Goal: Obtain resource: Download file/media

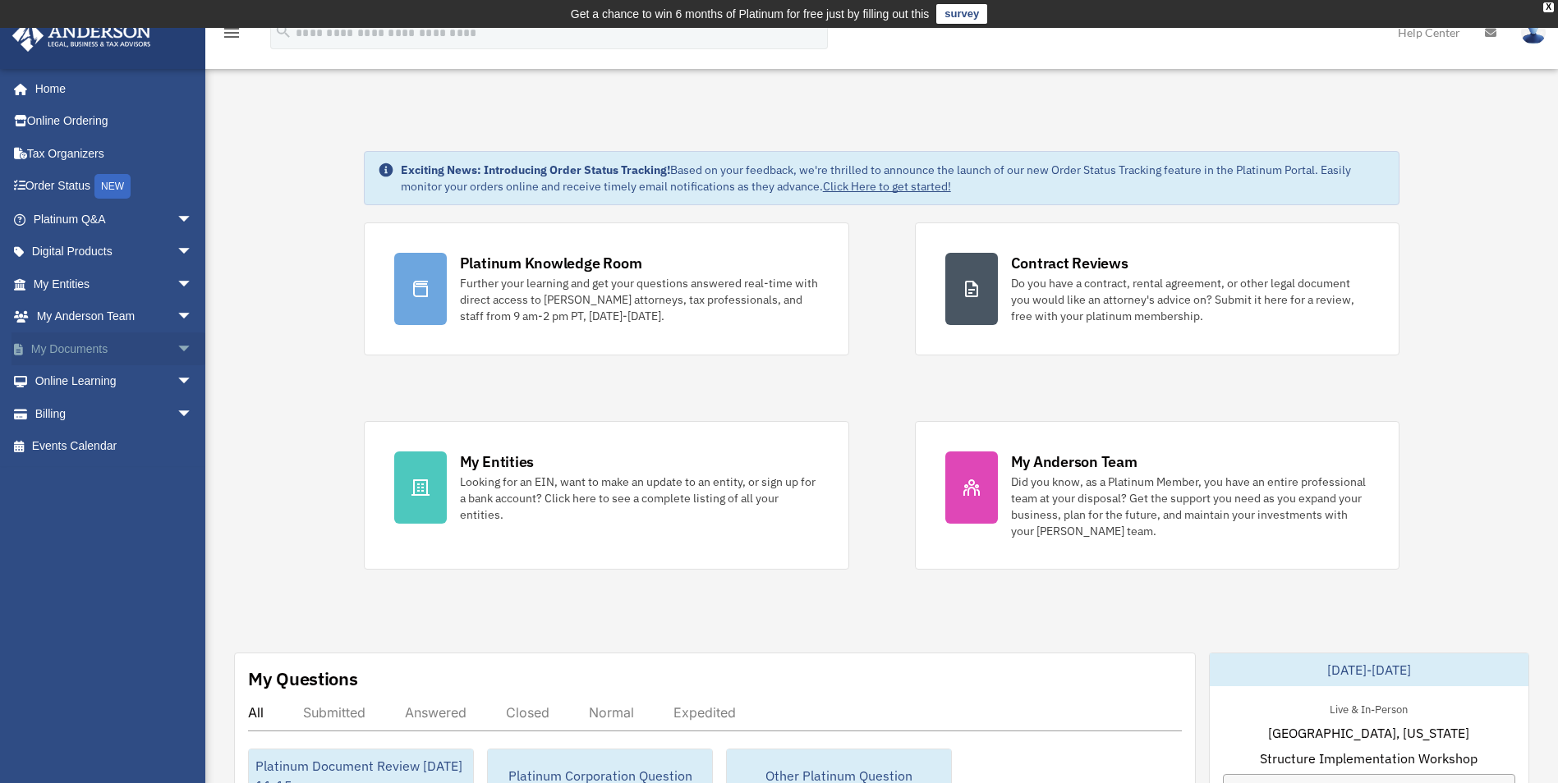
click at [80, 350] on link "My Documents arrow_drop_down" at bounding box center [114, 349] width 206 height 33
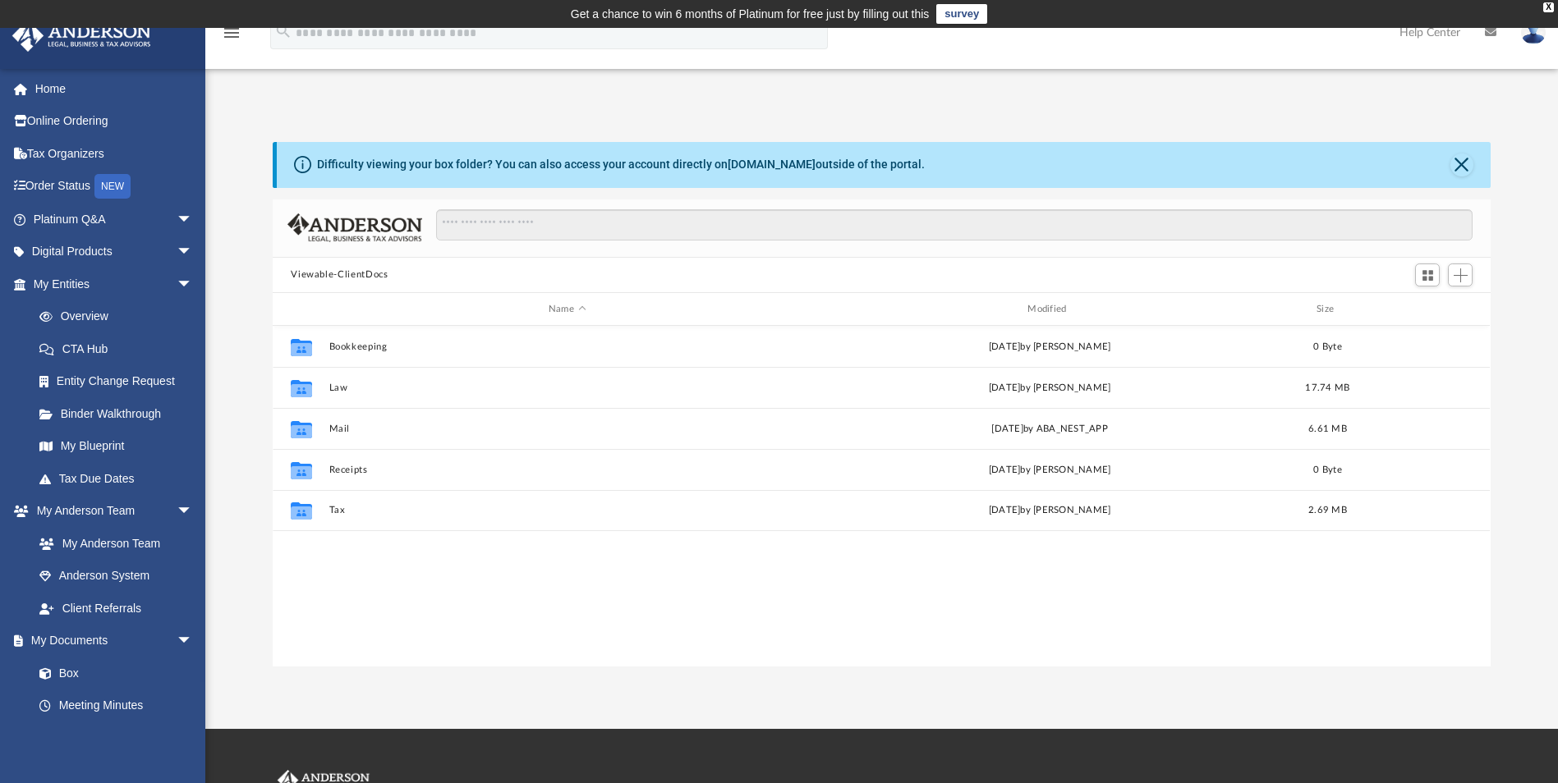
scroll to position [361, 1206]
click at [177, 218] on span "arrow_drop_down" at bounding box center [193, 220] width 33 height 34
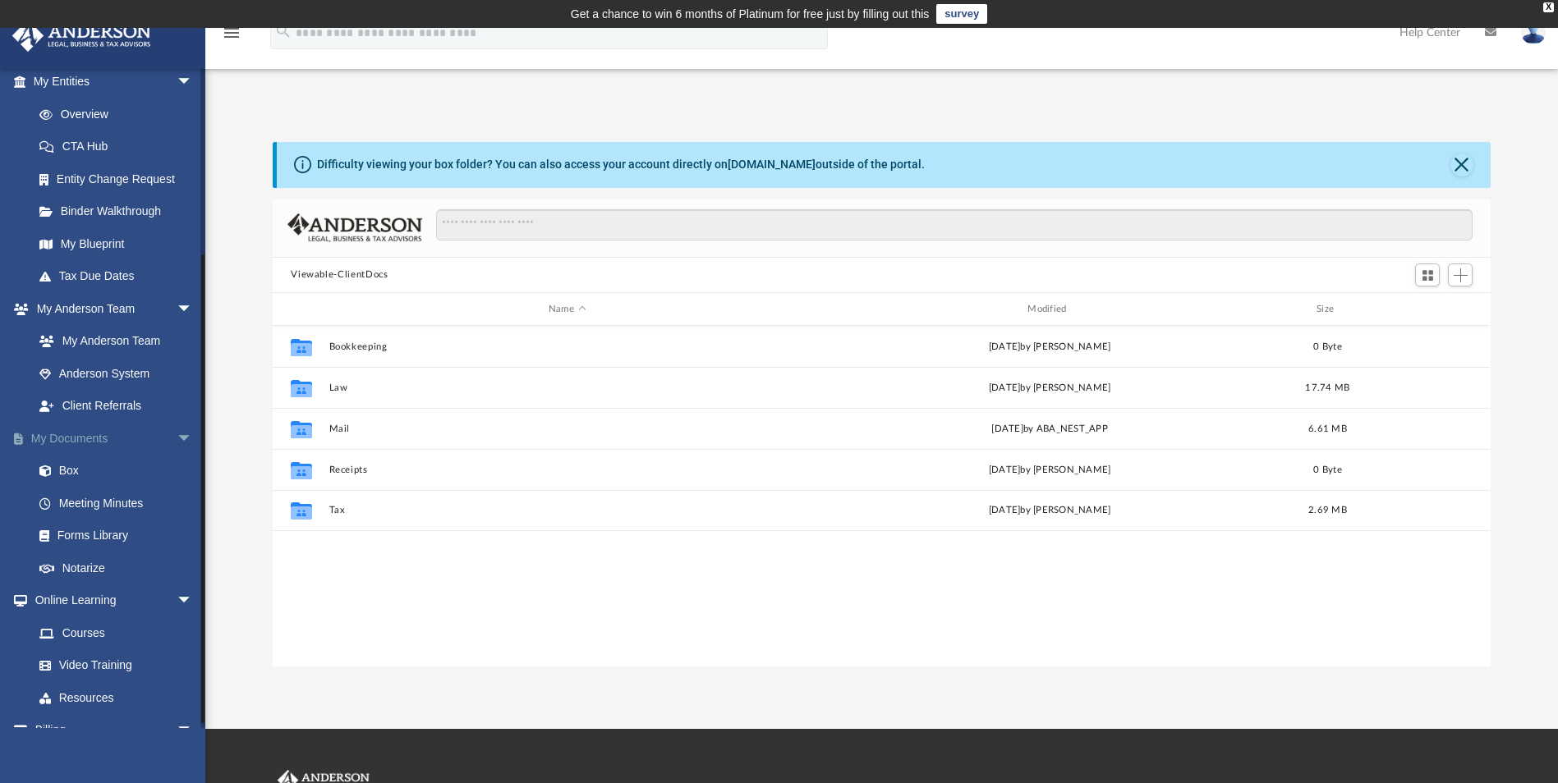
scroll to position [609, 0]
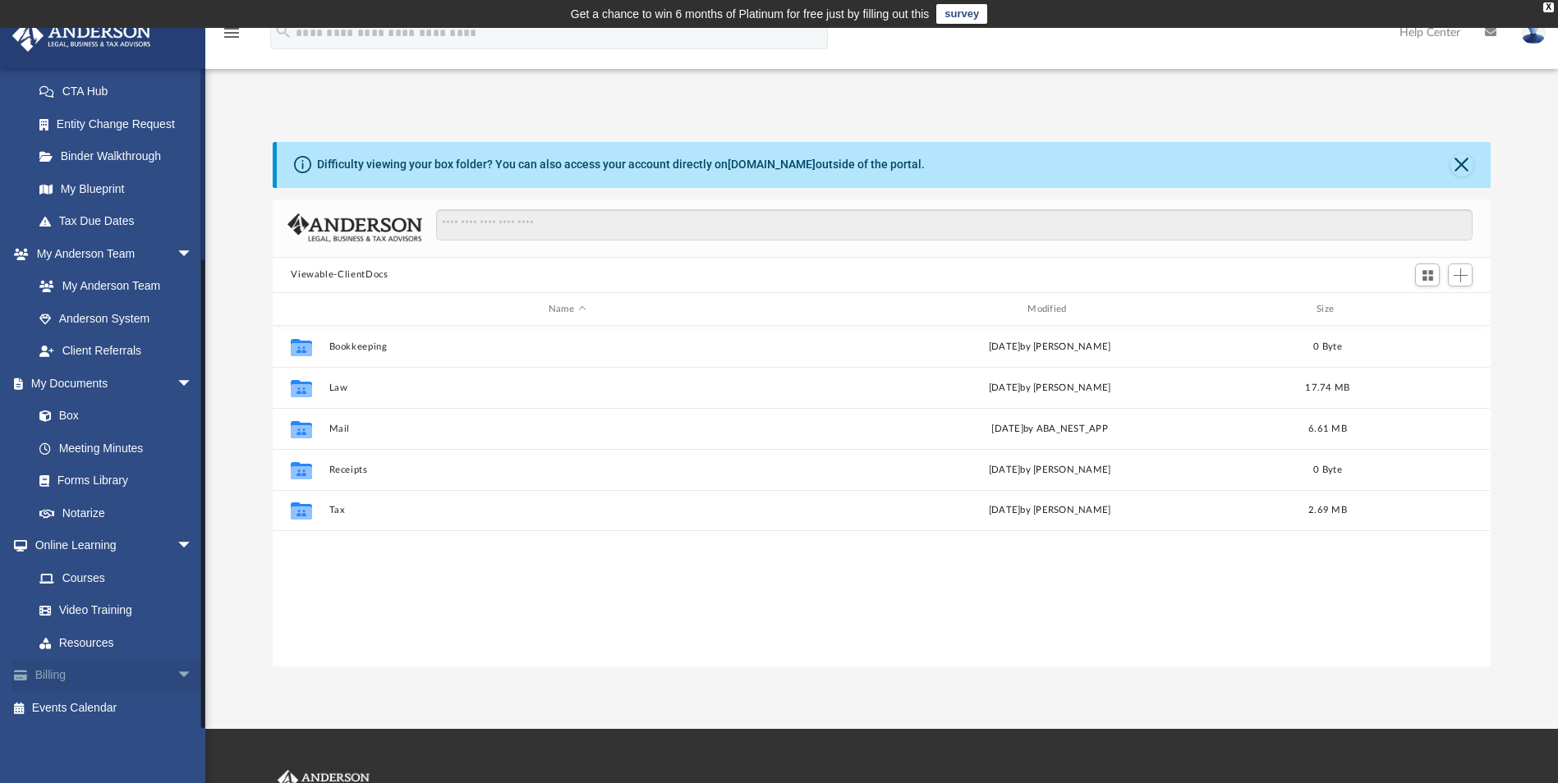
click at [177, 672] on span "arrow_drop_down" at bounding box center [193, 676] width 33 height 34
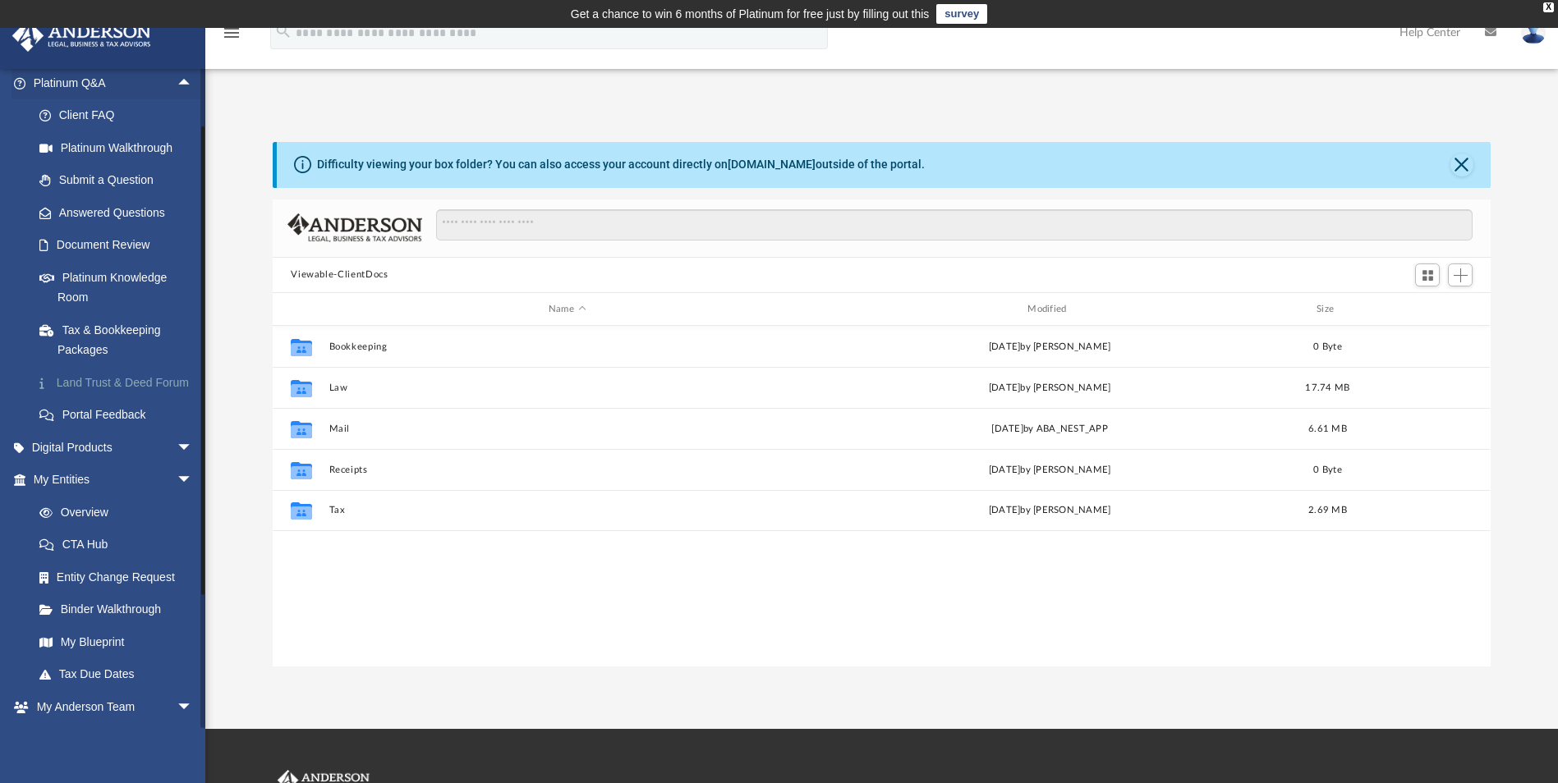
scroll to position [215, 0]
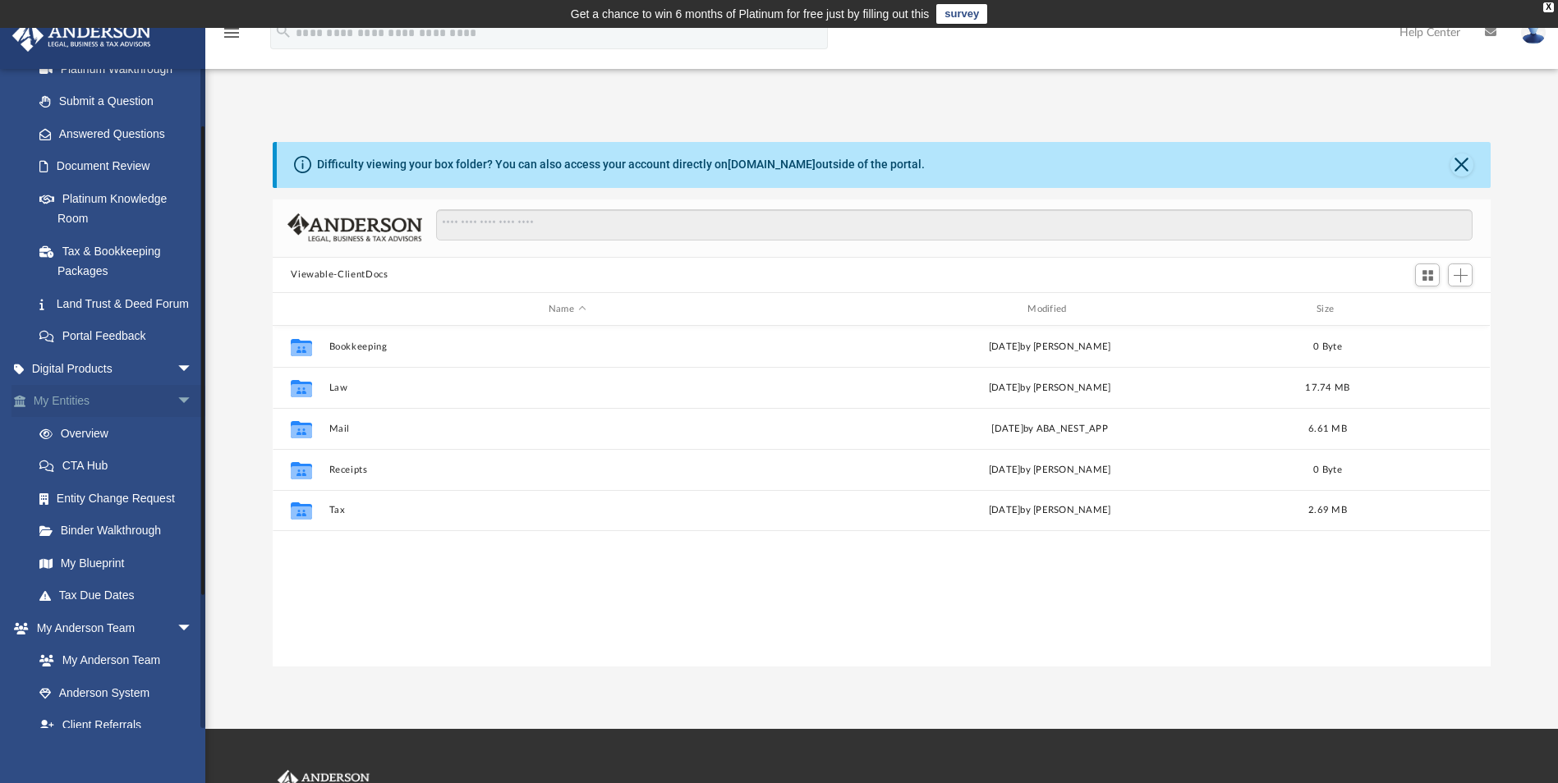
drag, startPoint x: 74, startPoint y: 425, endPoint x: 85, endPoint y: 429, distance: 11.8
click at [73, 418] on link "My Entities arrow_drop_down" at bounding box center [114, 401] width 206 height 33
click at [98, 450] on link "Overview" at bounding box center [120, 433] width 195 height 33
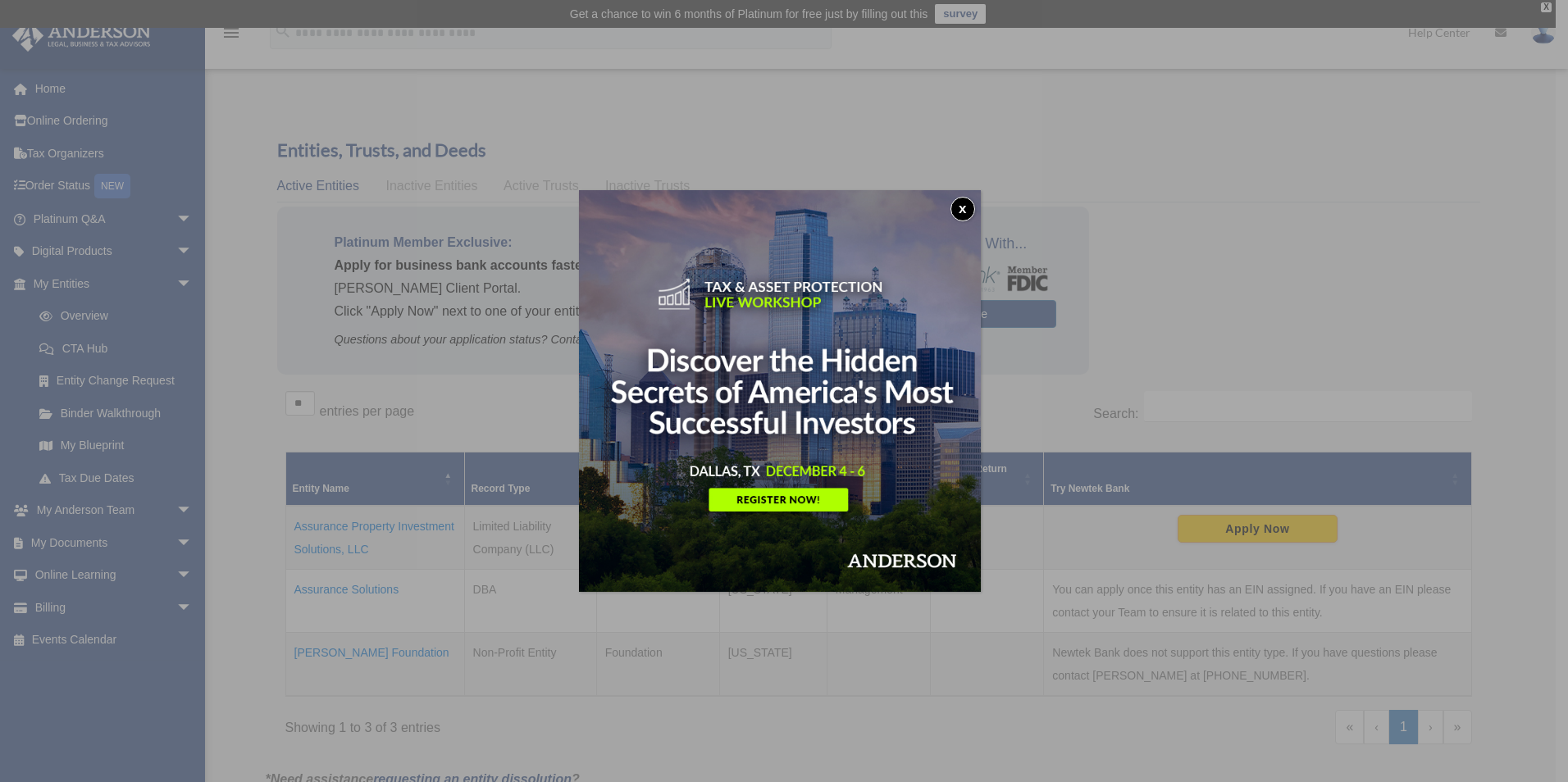
click at [965, 206] on button "x" at bounding box center [963, 209] width 25 height 25
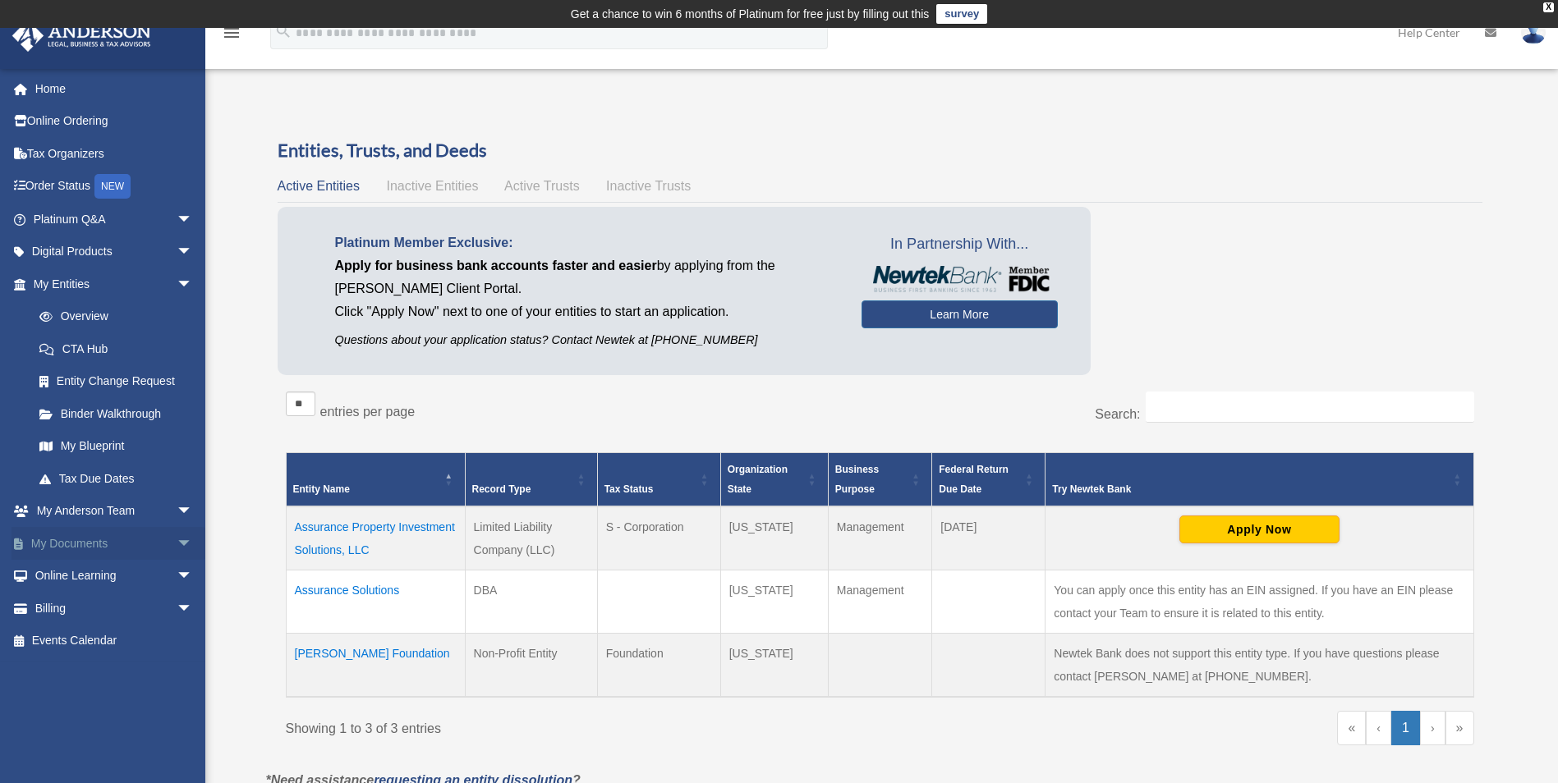
click at [97, 544] on link "My Documents arrow_drop_down" at bounding box center [114, 543] width 206 height 33
click at [48, 609] on link "Billing arrow_drop_down" at bounding box center [114, 608] width 206 height 33
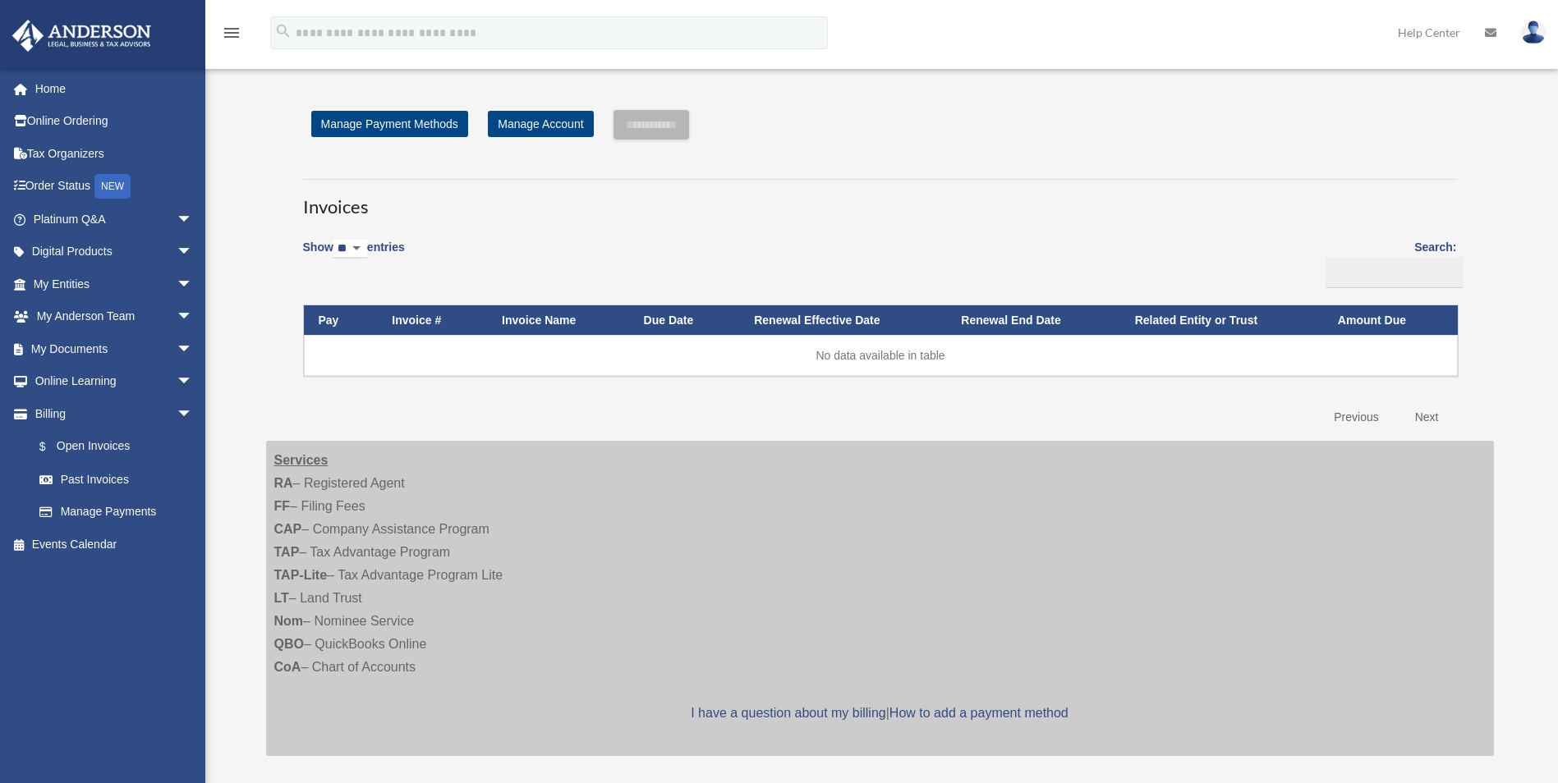
click at [171, 605] on div "[EMAIL_ADDRESS][DOMAIN_NAME] Sign Out [EMAIL_ADDRESS][DOMAIN_NAME] Home Online …" at bounding box center [109, 398] width 218 height 660
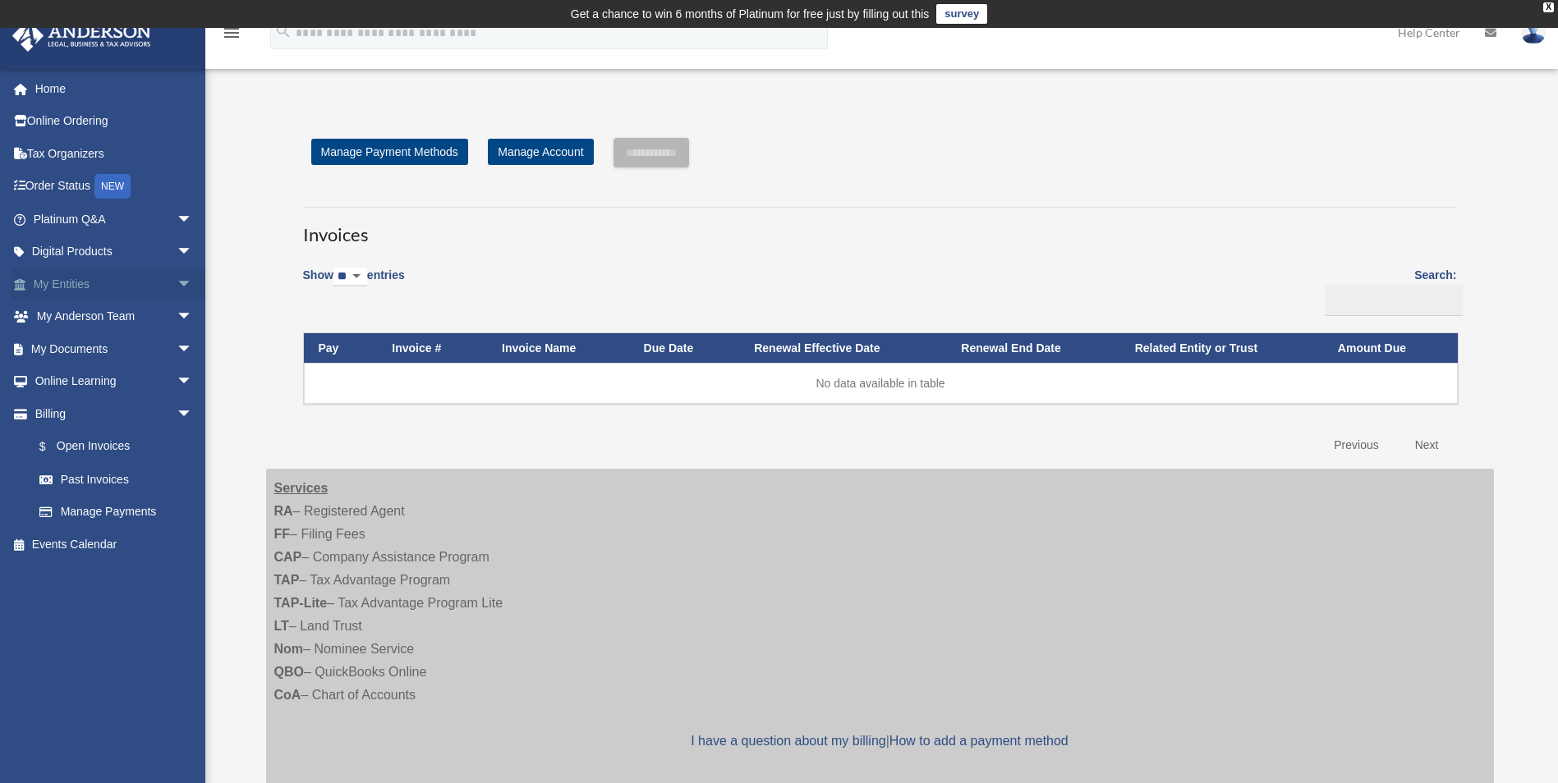
click at [177, 277] on span "arrow_drop_down" at bounding box center [193, 285] width 33 height 34
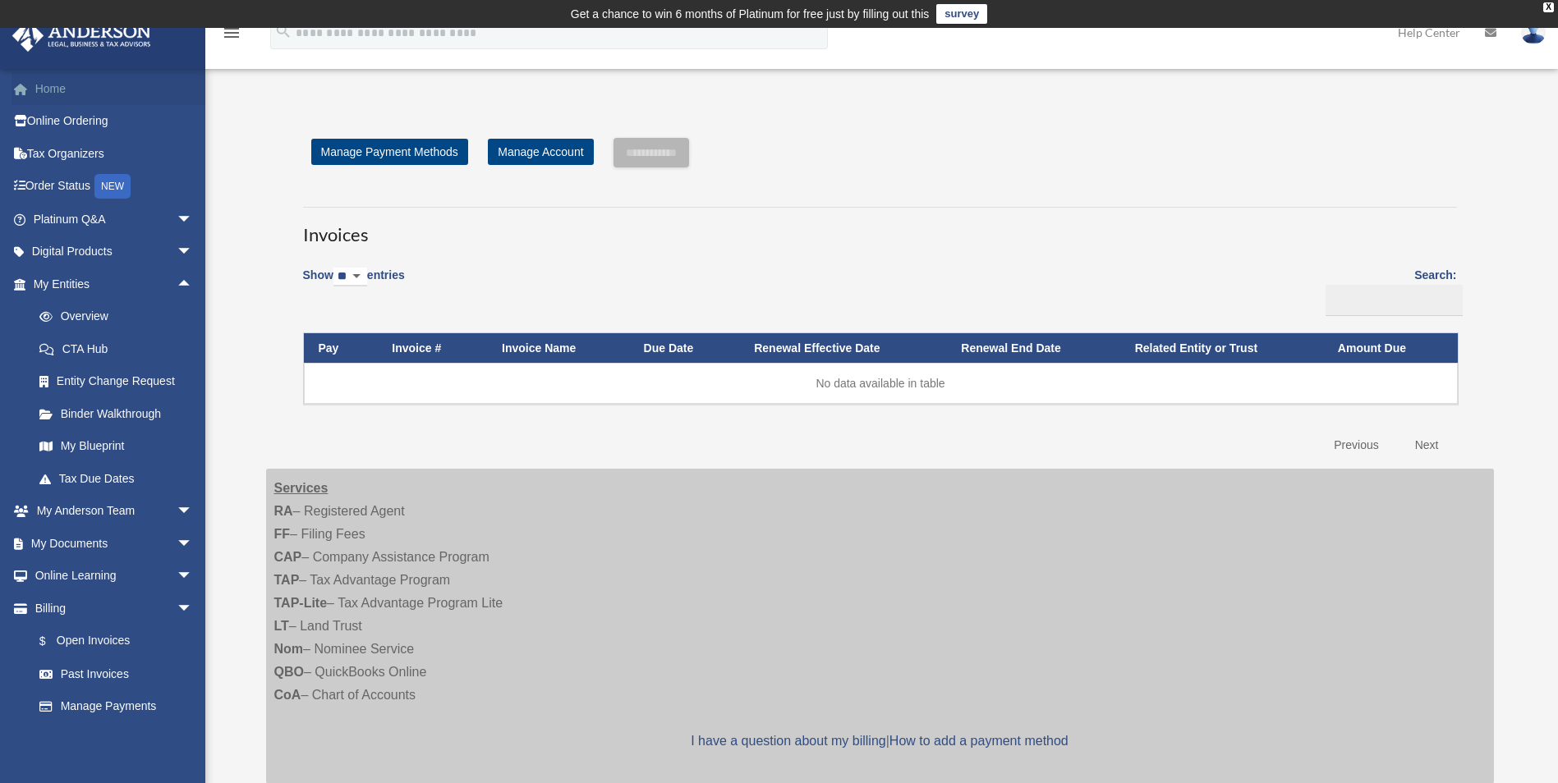
click at [50, 93] on link "Home" at bounding box center [114, 88] width 206 height 33
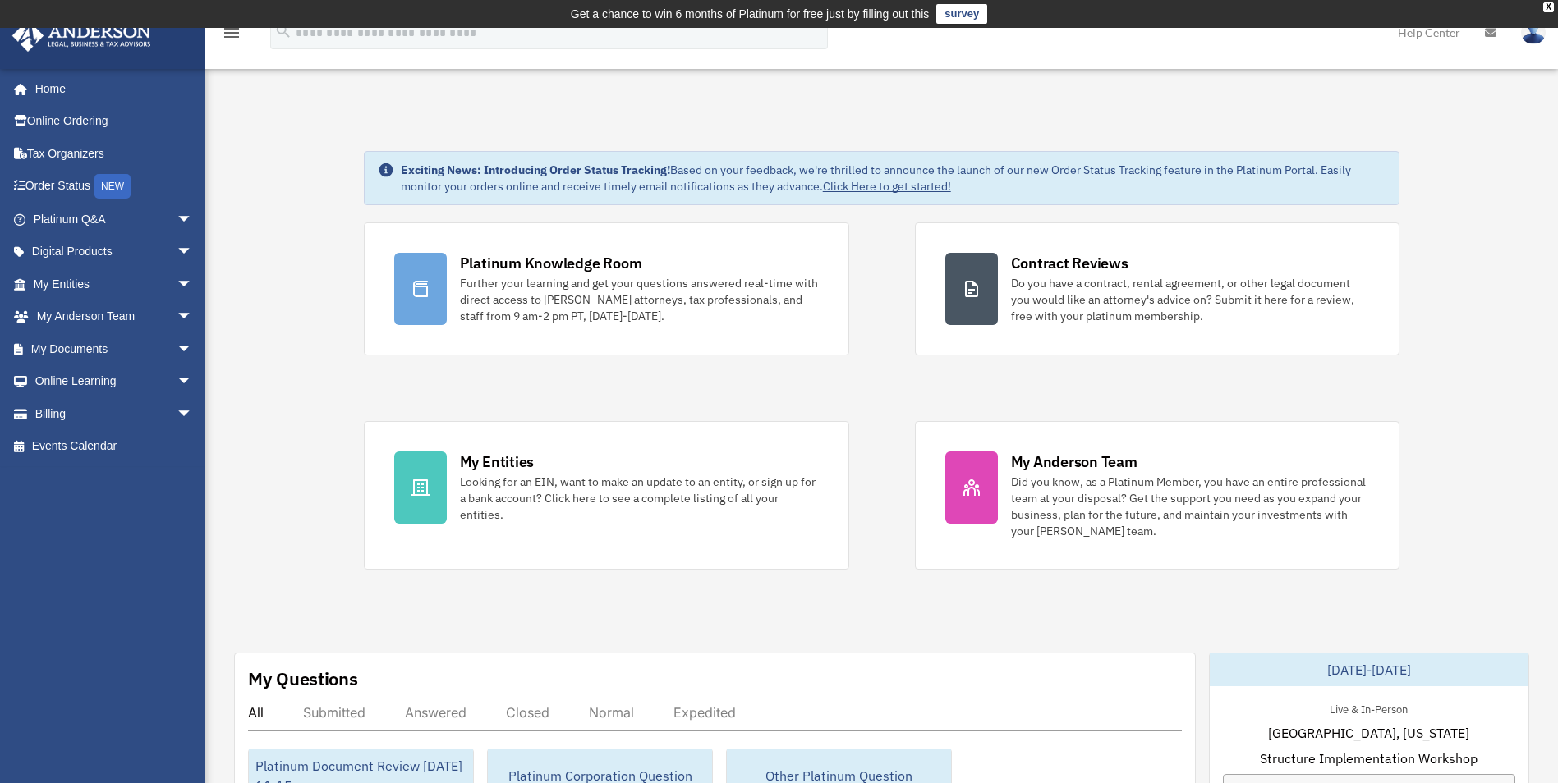
click at [1528, 39] on img at bounding box center [1533, 33] width 25 height 24
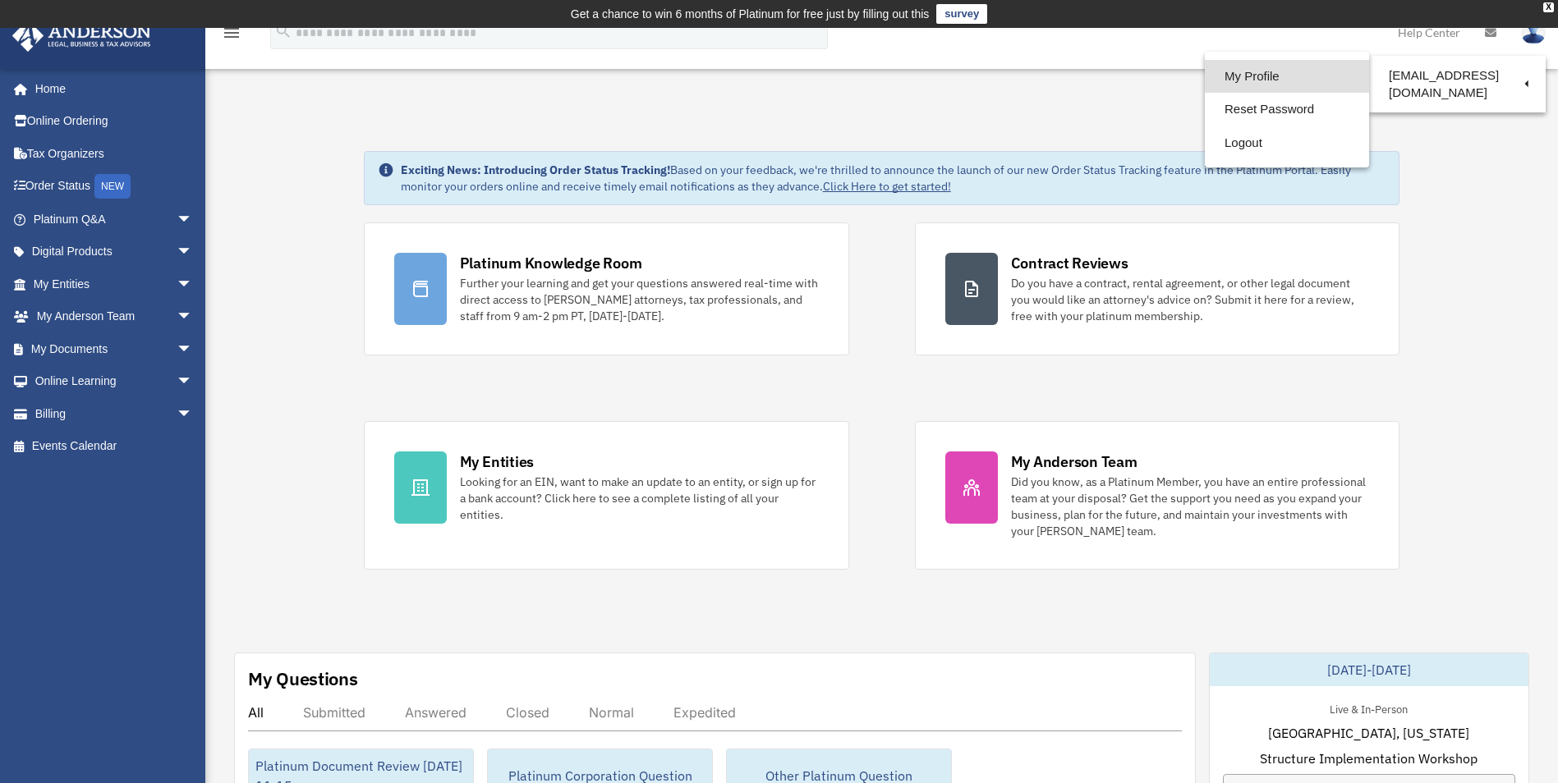
click at [1215, 74] on link "My Profile" at bounding box center [1287, 77] width 164 height 34
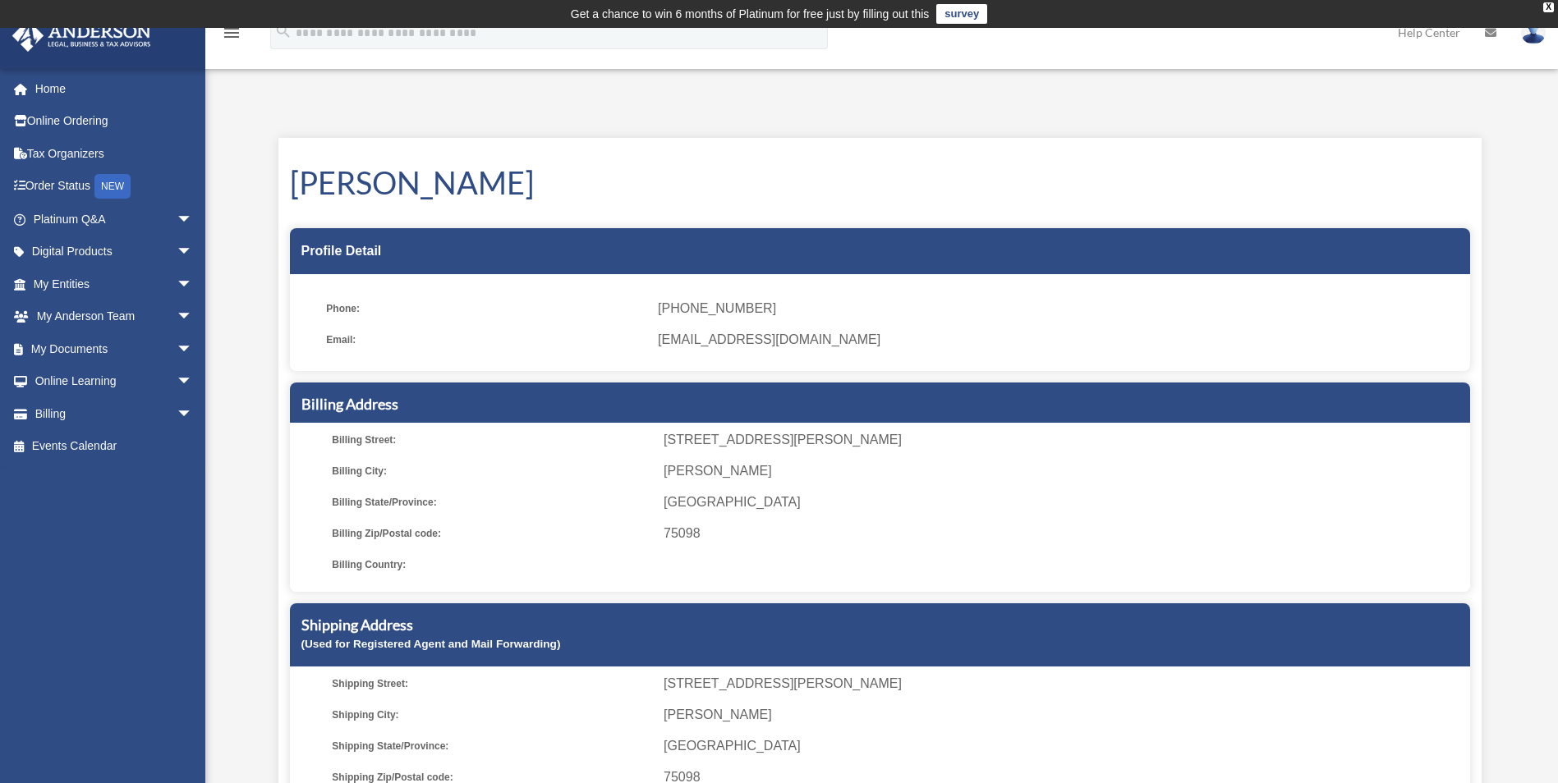
click at [391, 244] on div "Profile Detail" at bounding box center [880, 251] width 1180 height 46
click at [1419, 250] on div "Profile Detail" at bounding box center [880, 251] width 1180 height 46
click at [91, 223] on link "Platinum Q&A arrow_drop_down" at bounding box center [114, 219] width 206 height 33
click at [177, 214] on span "arrow_drop_down" at bounding box center [193, 220] width 33 height 34
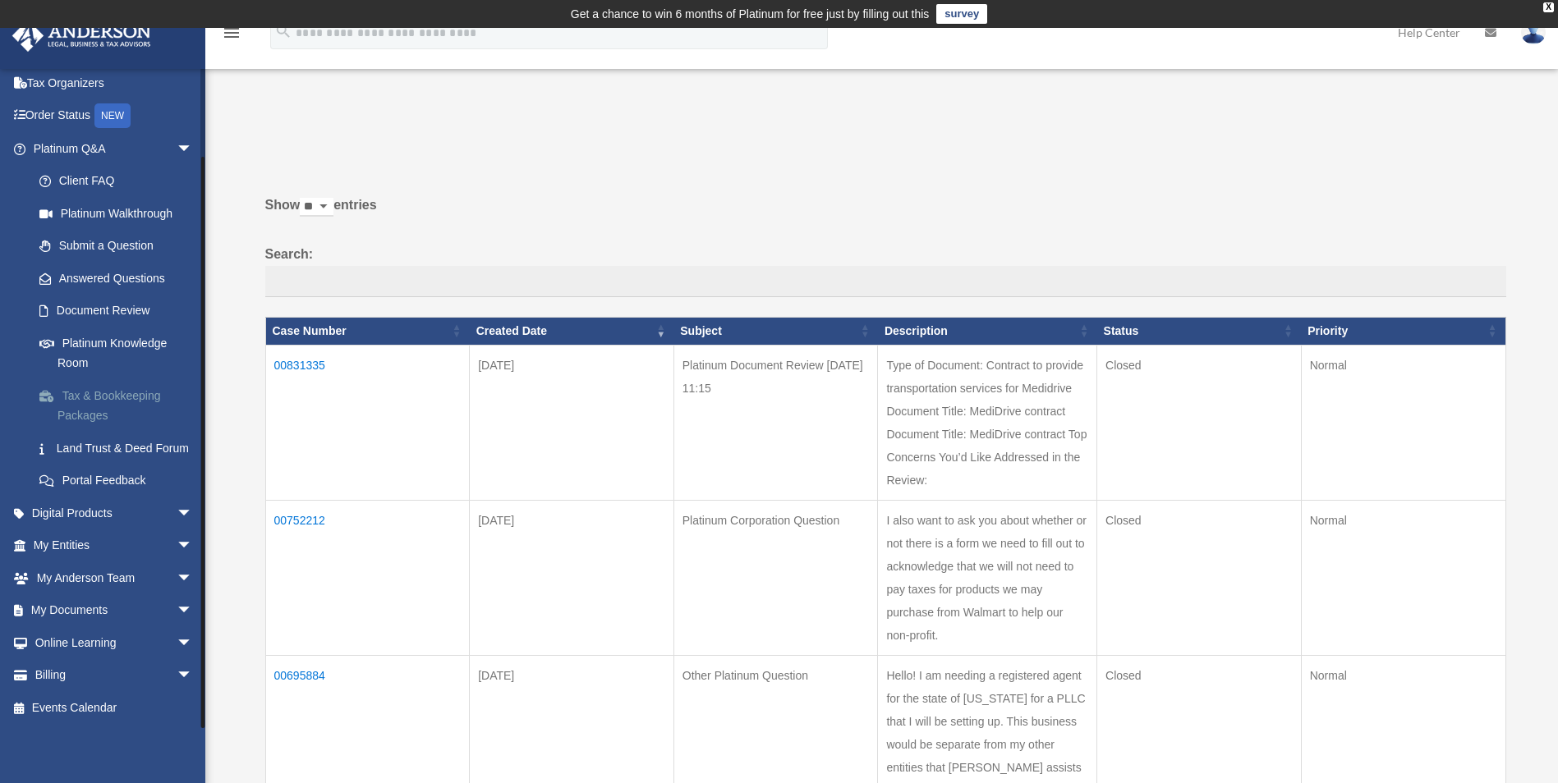
click at [103, 388] on link "Tax & Bookkeeping Packages" at bounding box center [120, 405] width 195 height 53
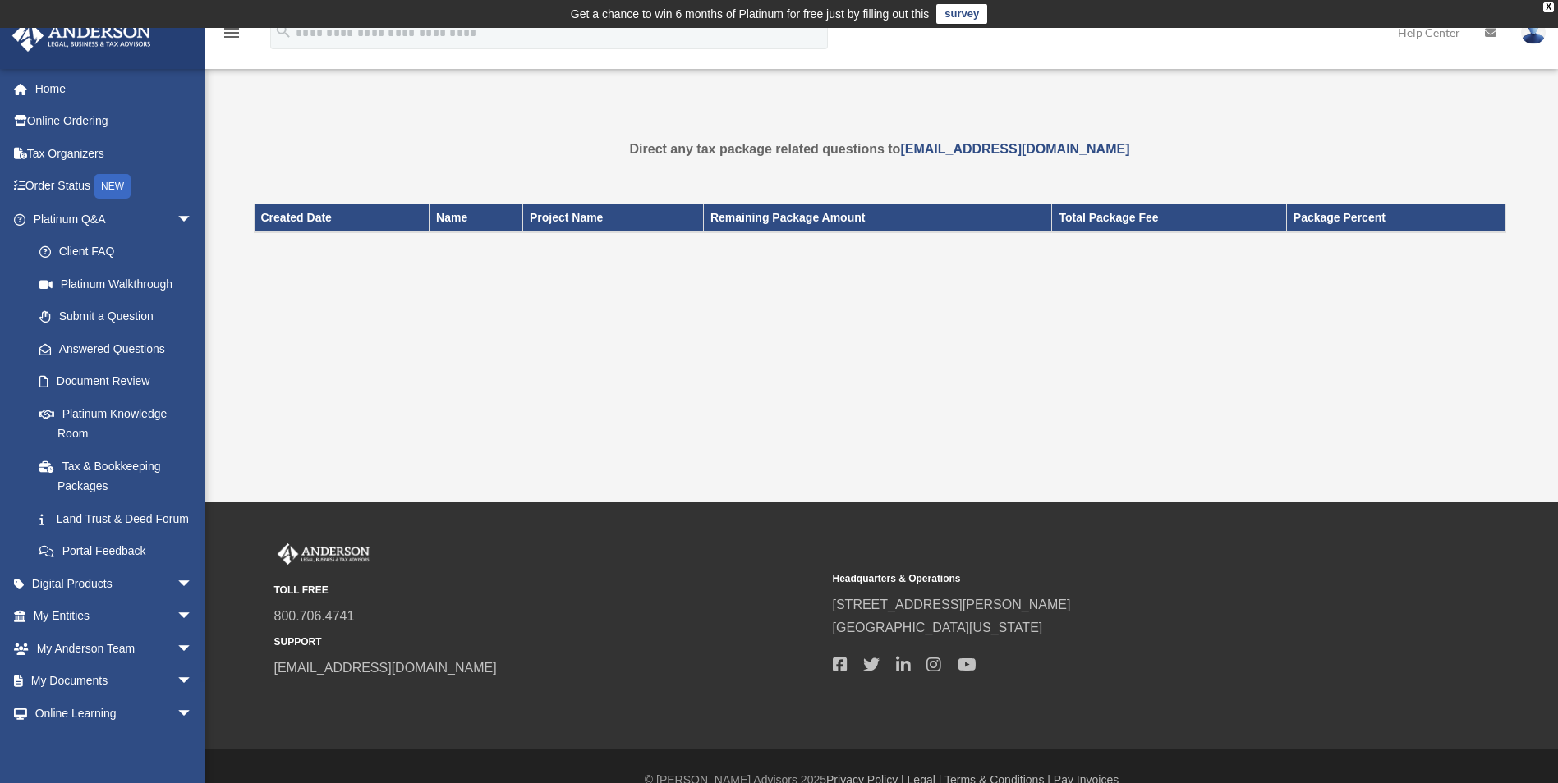
click at [1531, 36] on img at bounding box center [1533, 33] width 25 height 24
click at [1254, 83] on link "My Profile" at bounding box center [1287, 77] width 164 height 34
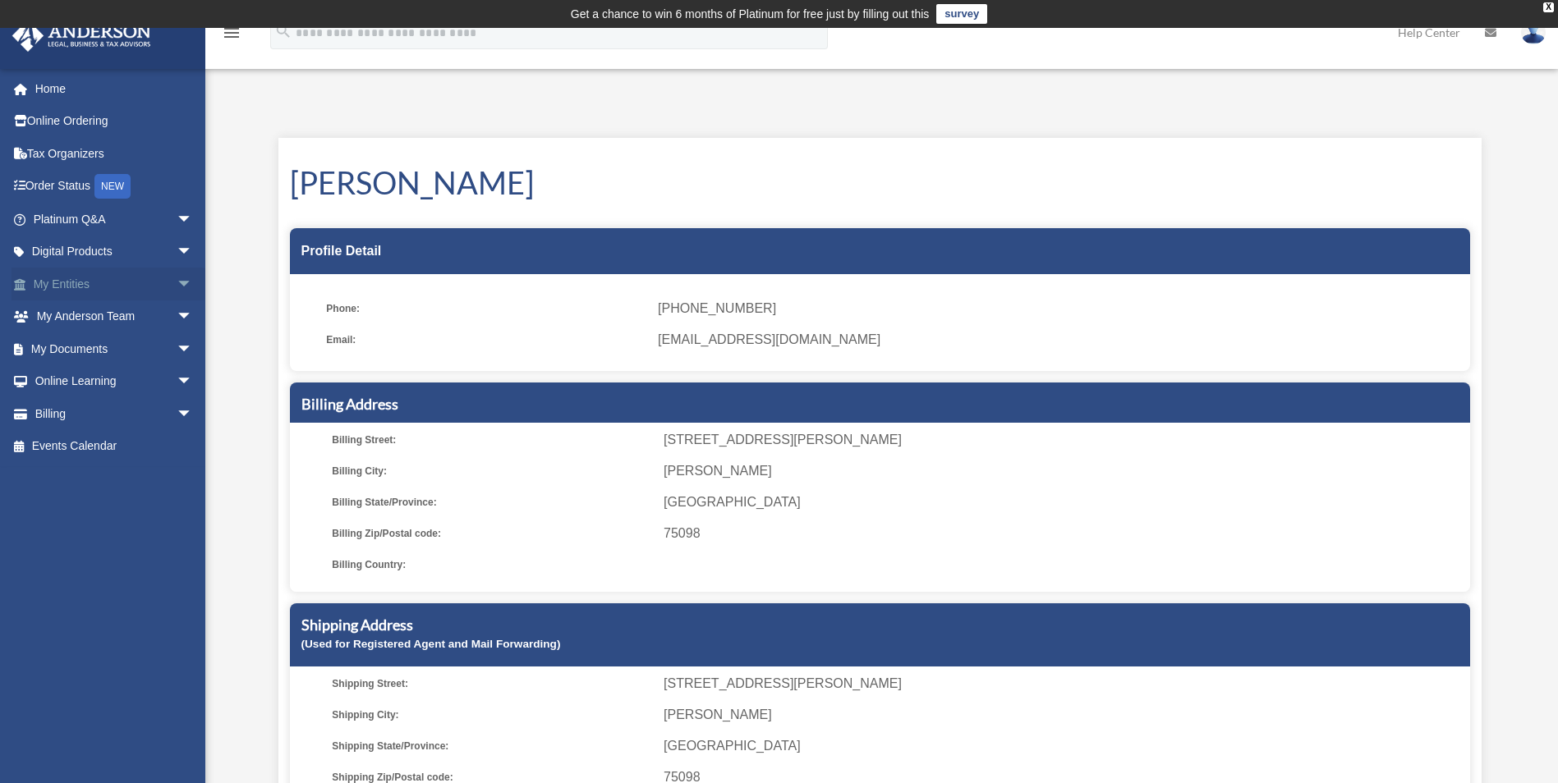
click at [177, 284] on span "arrow_drop_down" at bounding box center [193, 285] width 33 height 34
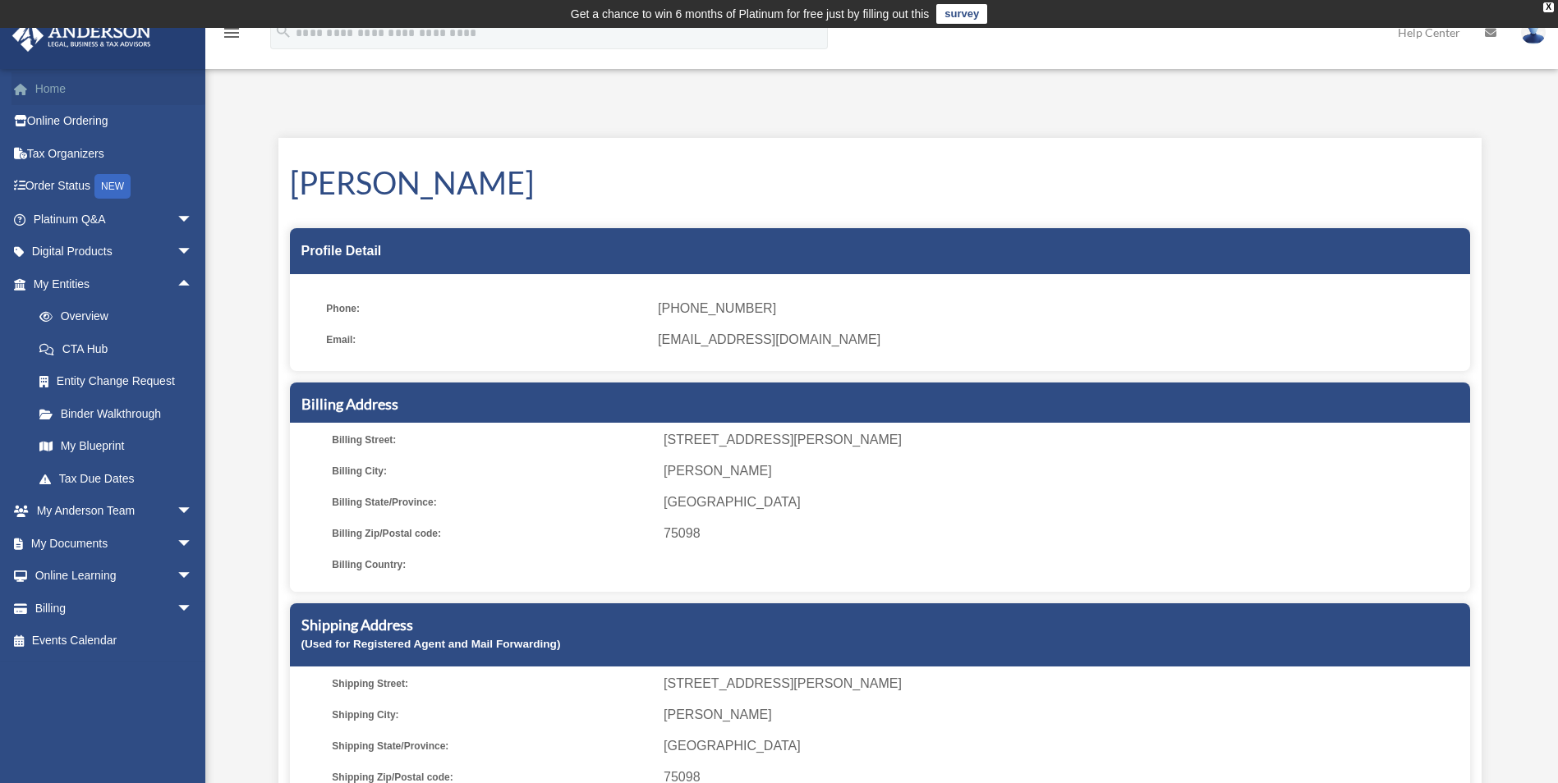
click at [66, 93] on link "Home" at bounding box center [114, 88] width 206 height 33
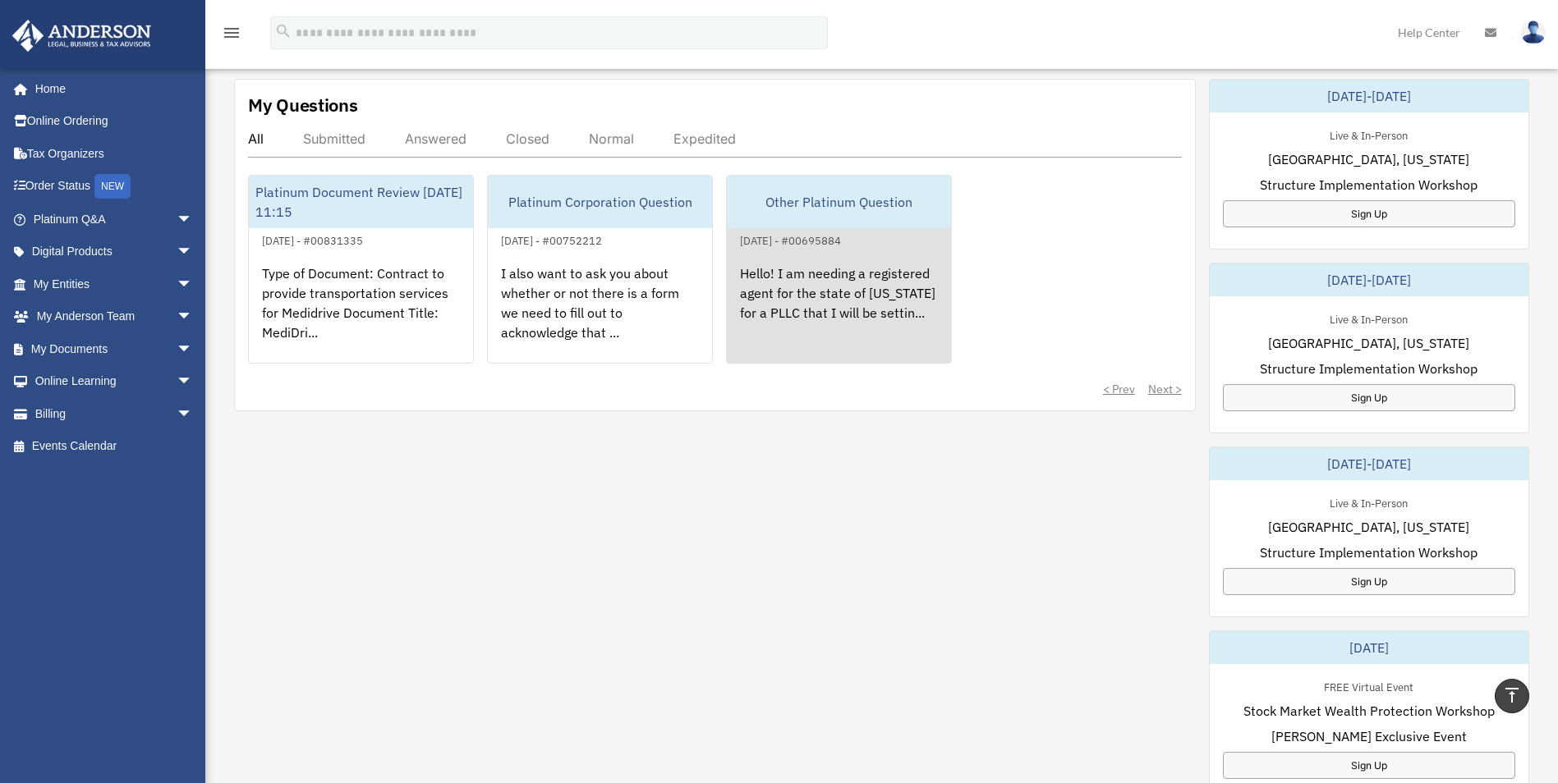
scroll to position [575, 0]
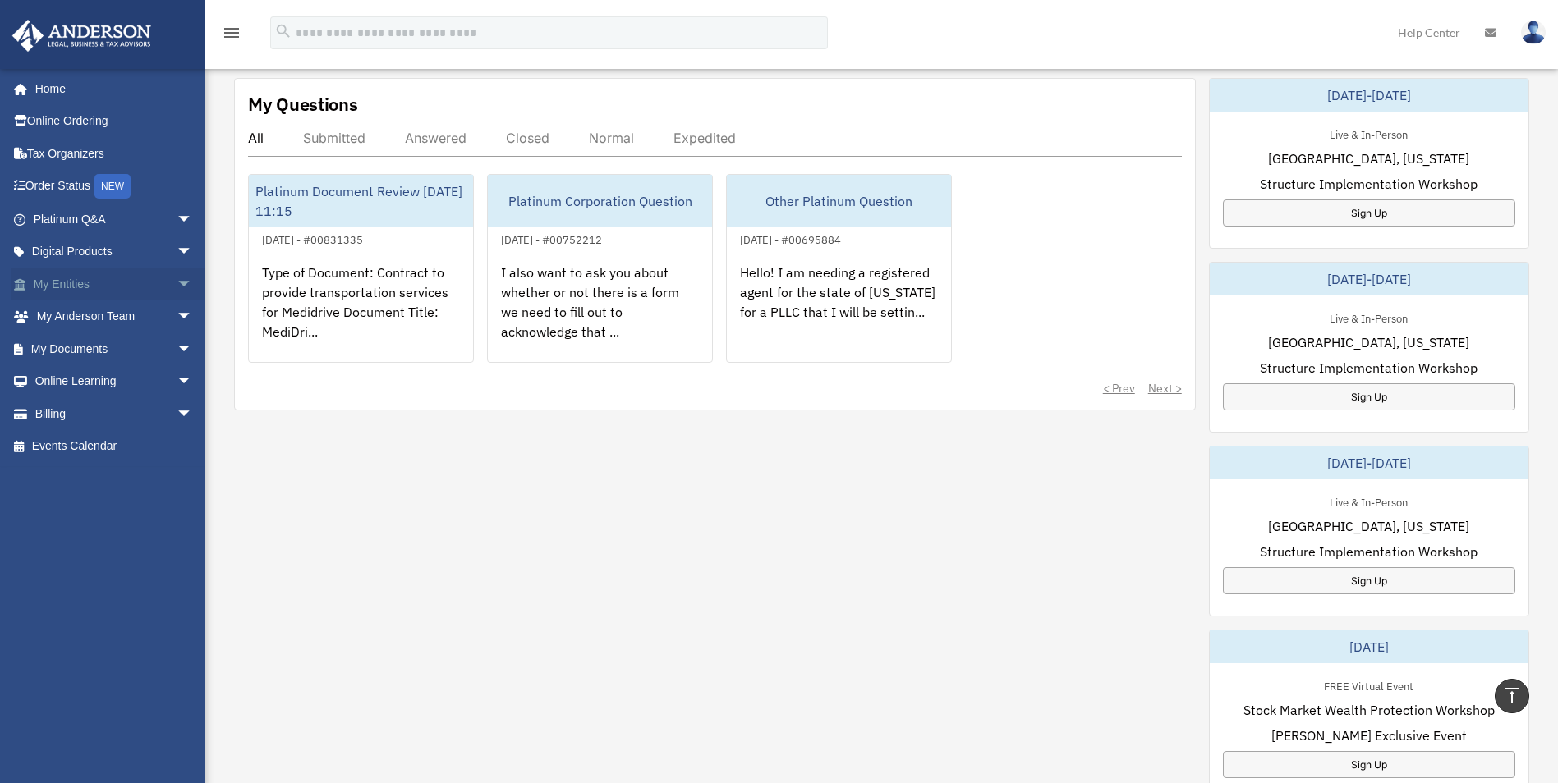
click at [76, 289] on link "My Entities arrow_drop_down" at bounding box center [114, 284] width 206 height 33
click at [177, 282] on span "arrow_drop_down" at bounding box center [193, 285] width 33 height 34
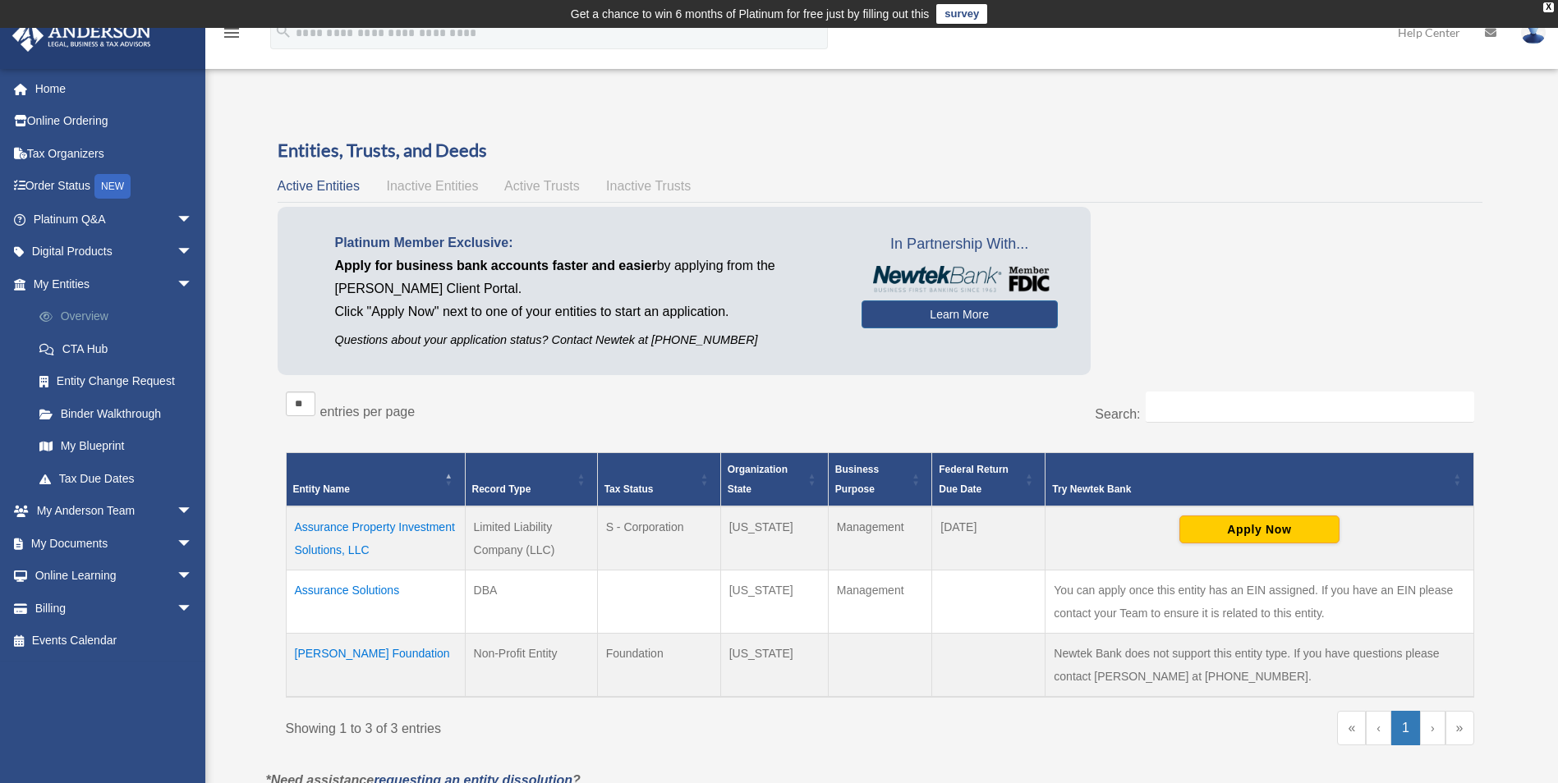
click at [73, 314] on link "Overview" at bounding box center [120, 317] width 195 height 33
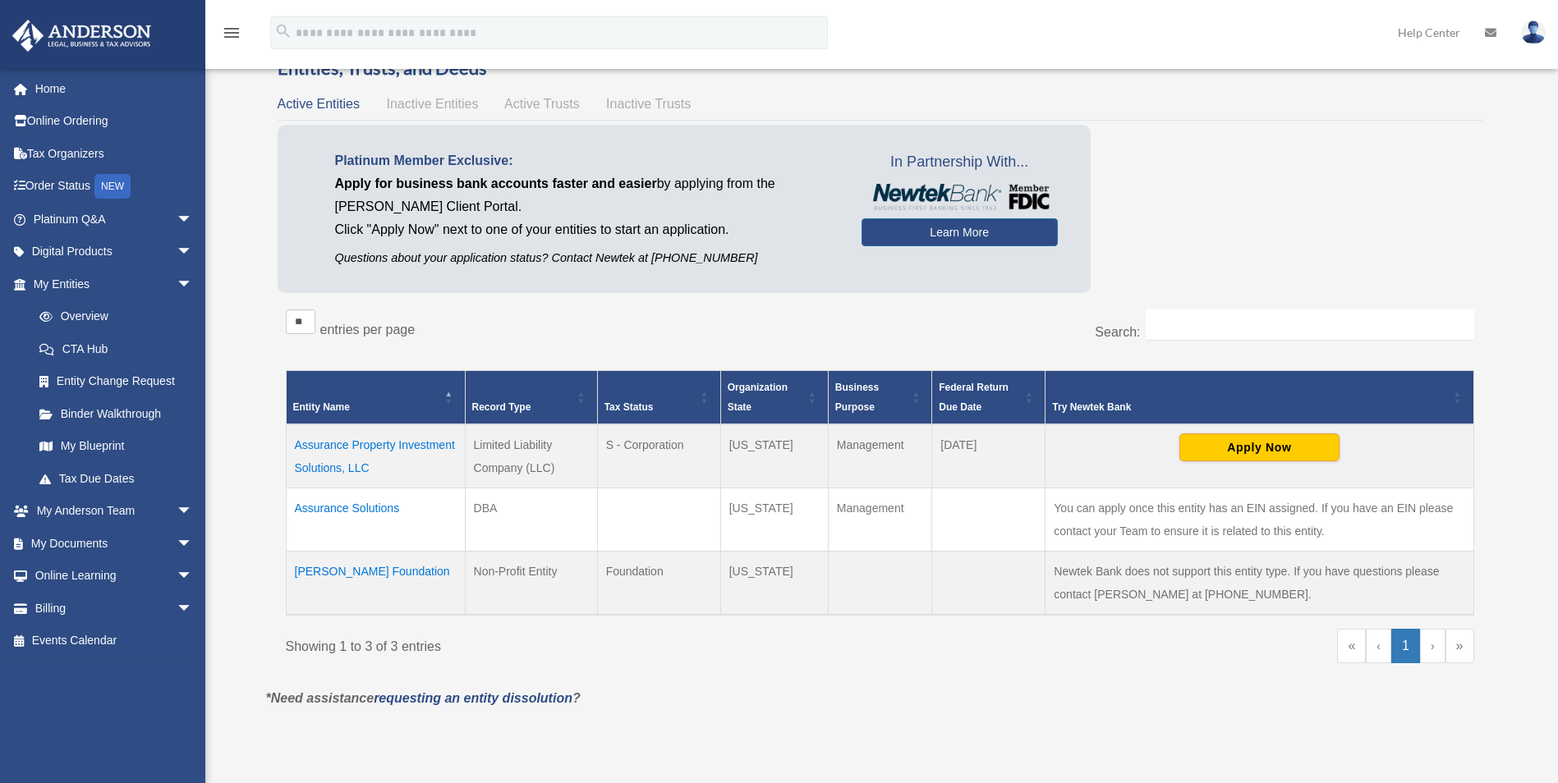
scroll to position [164, 0]
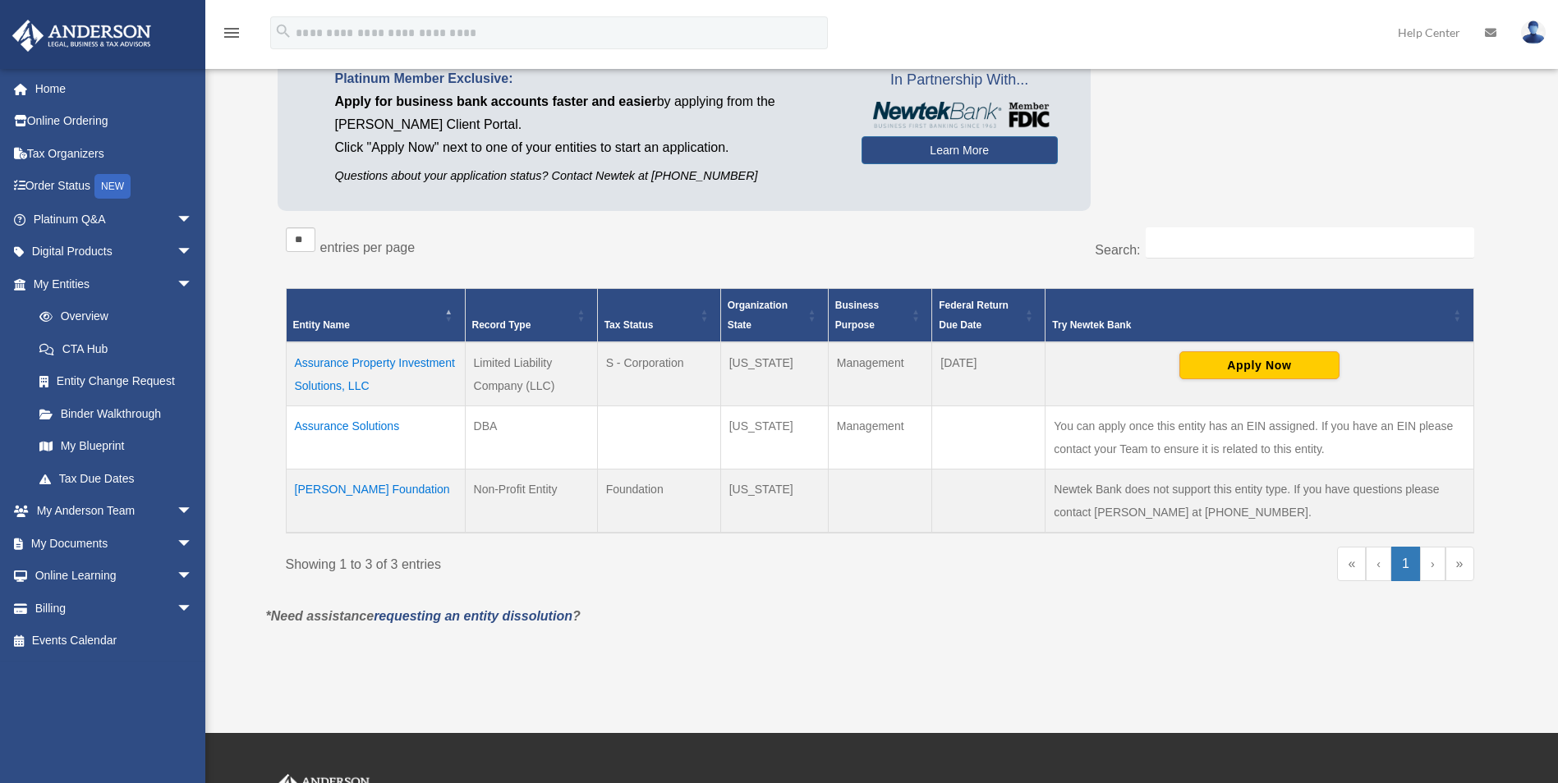
click at [350, 487] on td "[PERSON_NAME] Foundation" at bounding box center [375, 501] width 179 height 64
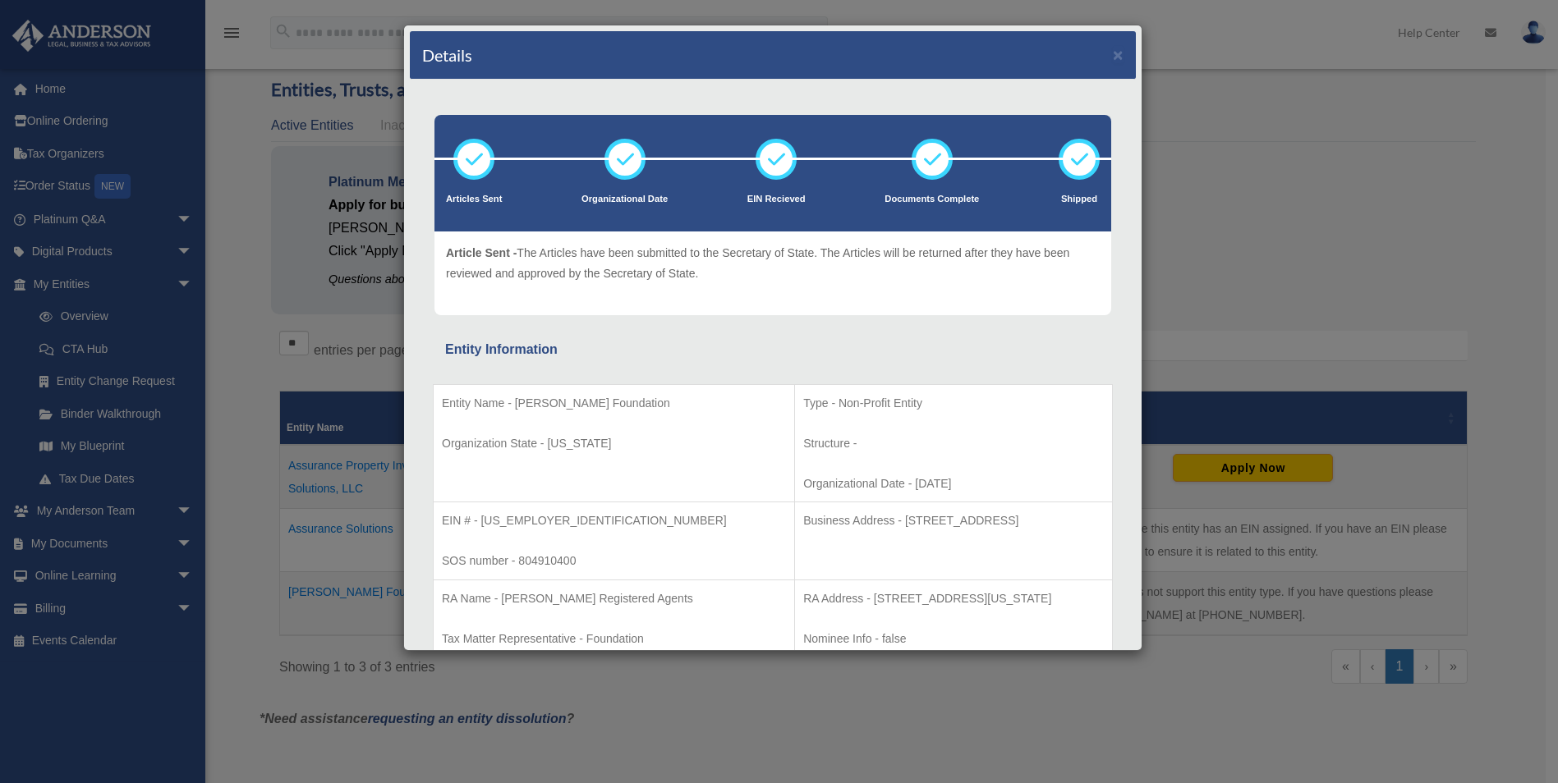
scroll to position [0, 0]
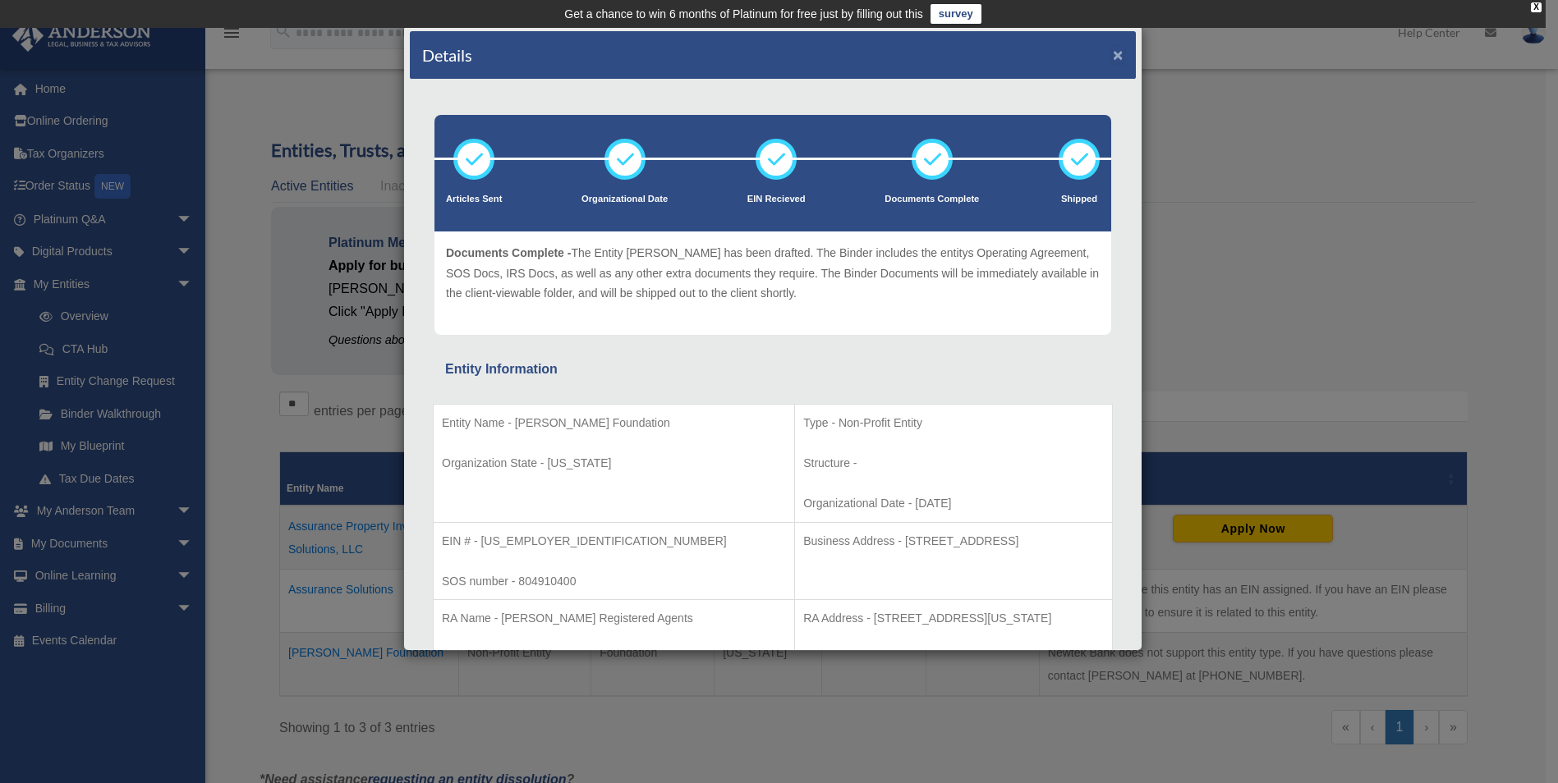
click at [1113, 54] on button "×" at bounding box center [1118, 54] width 11 height 17
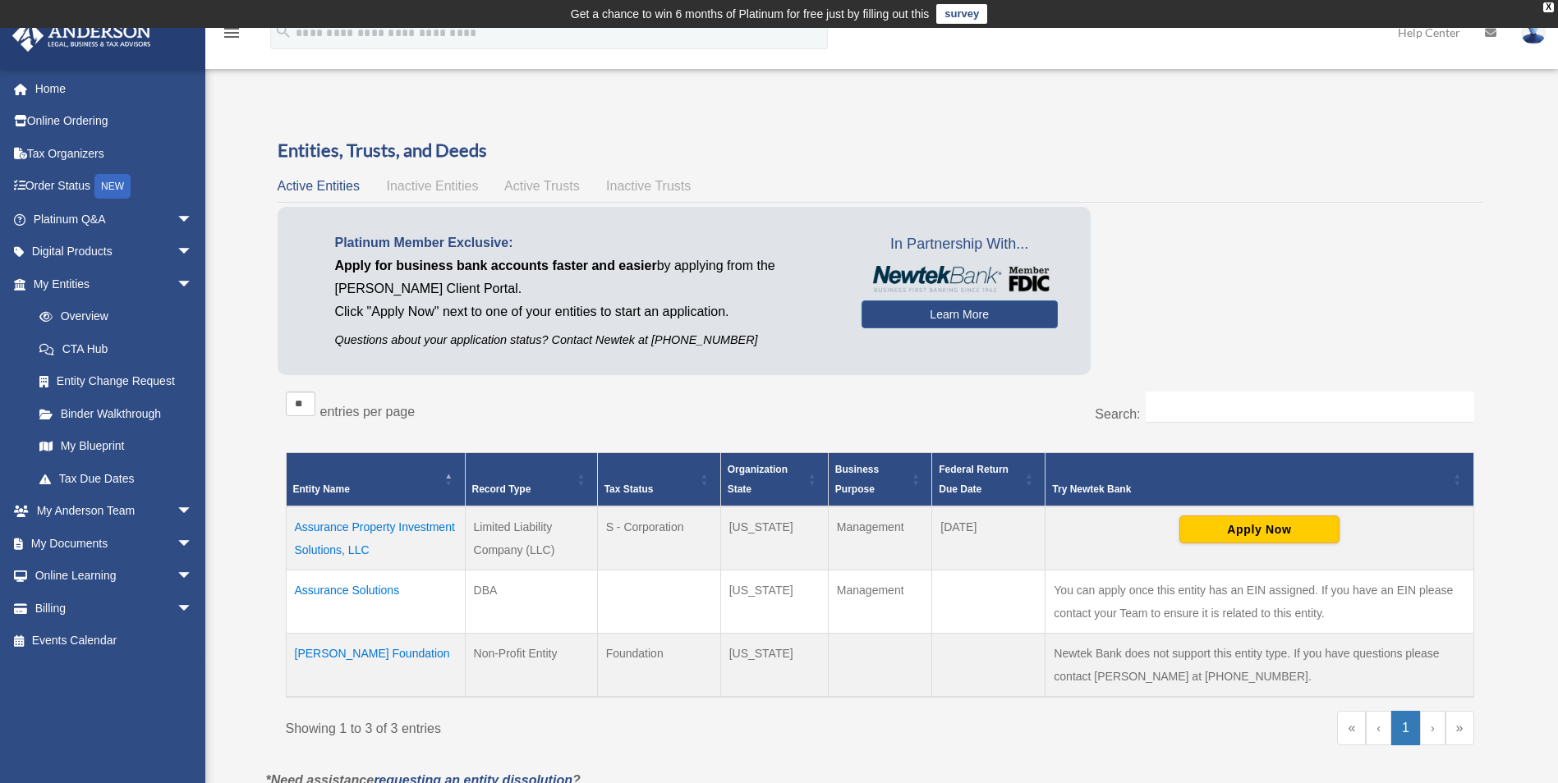
click at [328, 548] on td "Assurance Property Investment Solutions, LLC" at bounding box center [375, 539] width 179 height 64
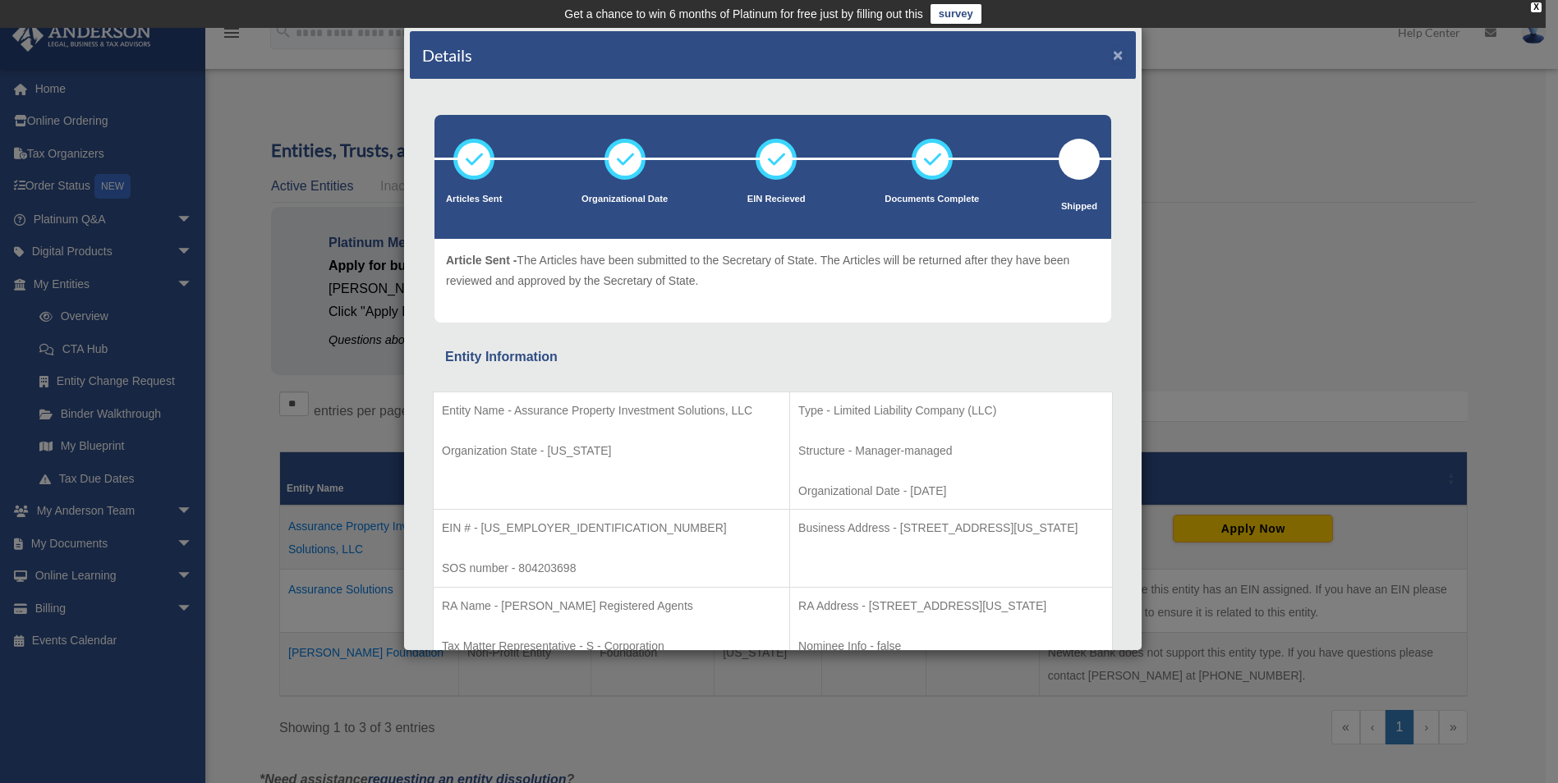
click at [1113, 57] on button "×" at bounding box center [1118, 54] width 11 height 17
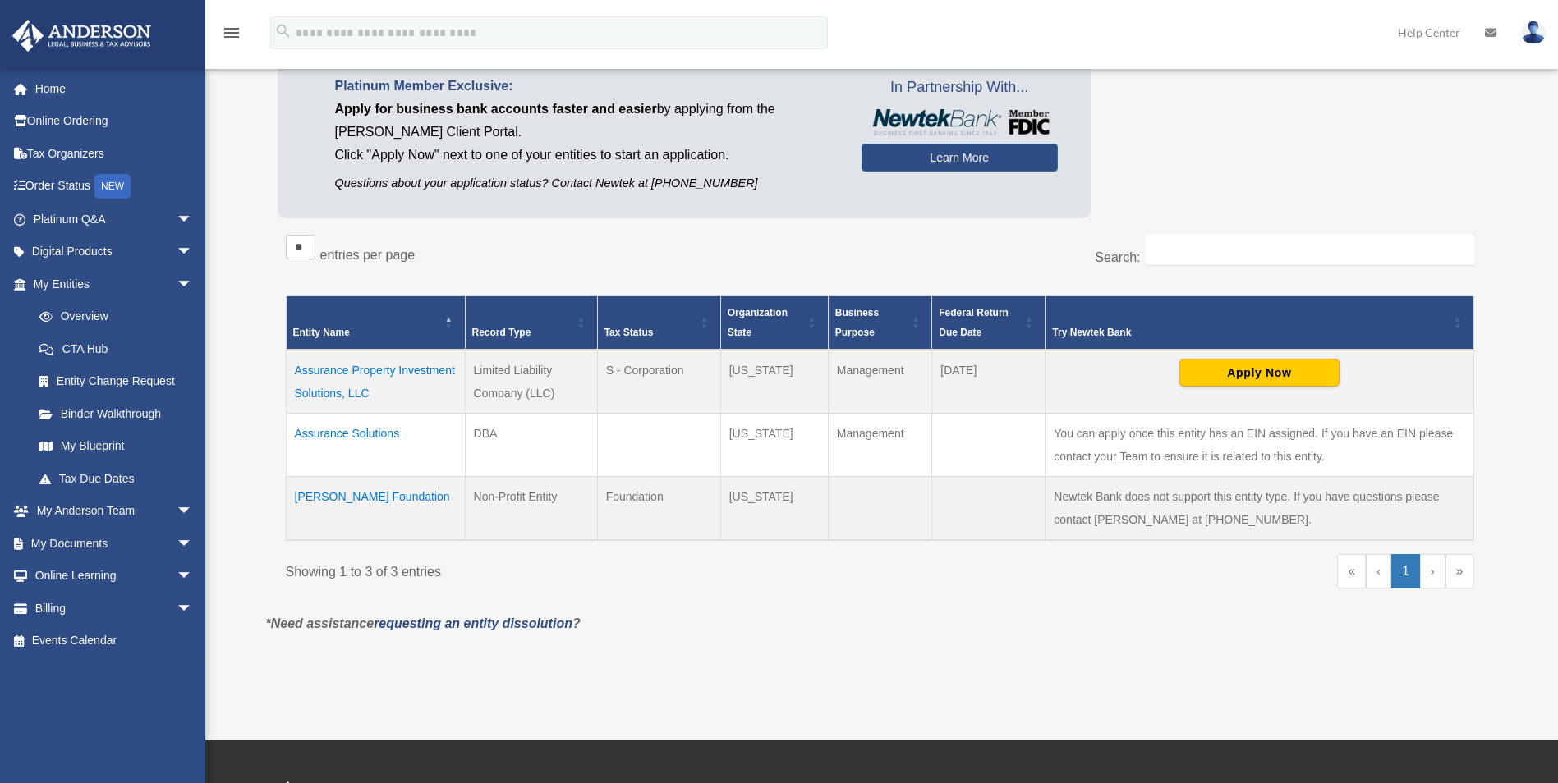
scroll to position [164, 0]
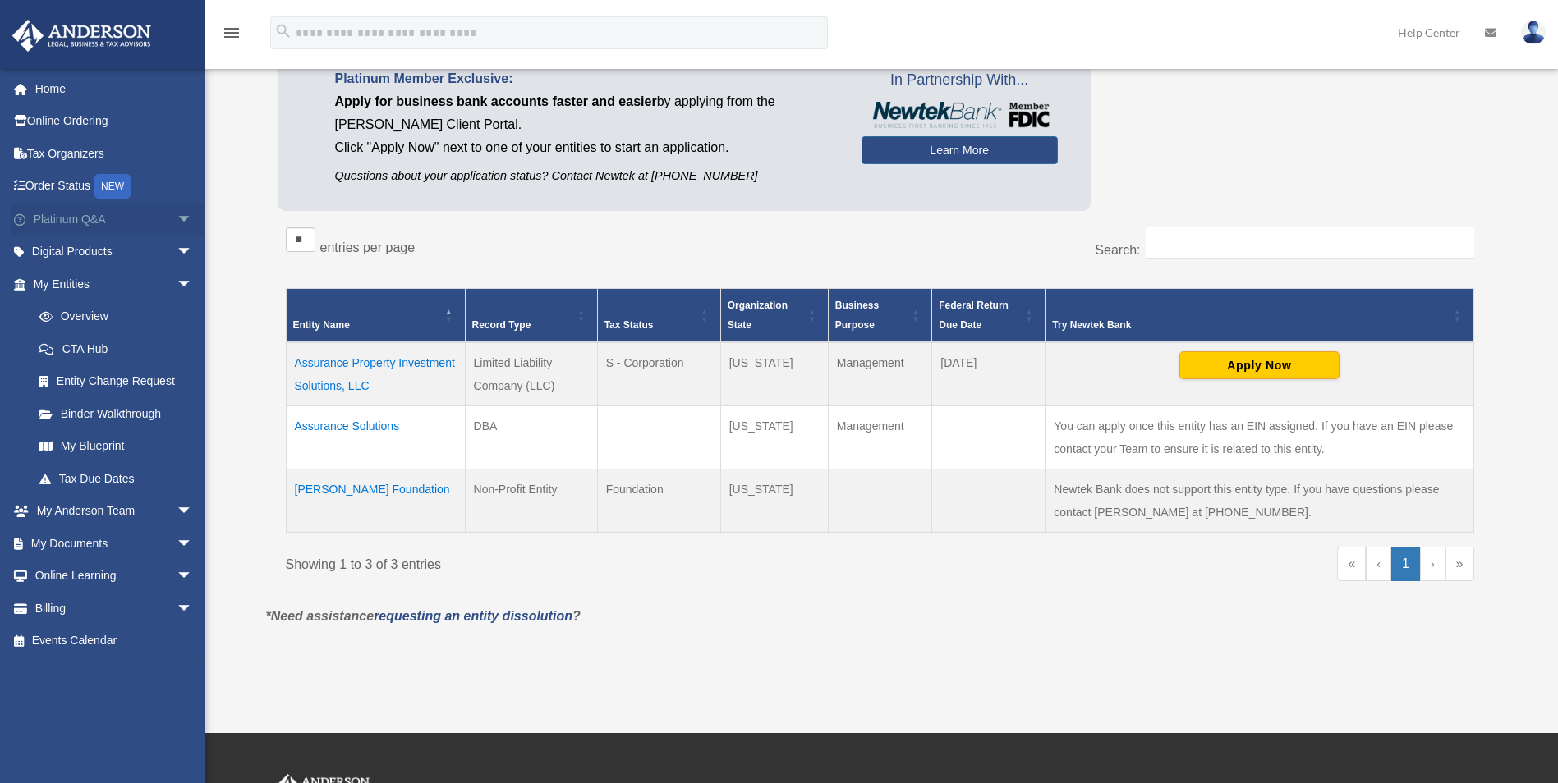
click at [74, 221] on link "Platinum Q&A arrow_drop_down" at bounding box center [114, 219] width 206 height 33
click at [177, 223] on span "arrow_drop_down" at bounding box center [193, 220] width 33 height 34
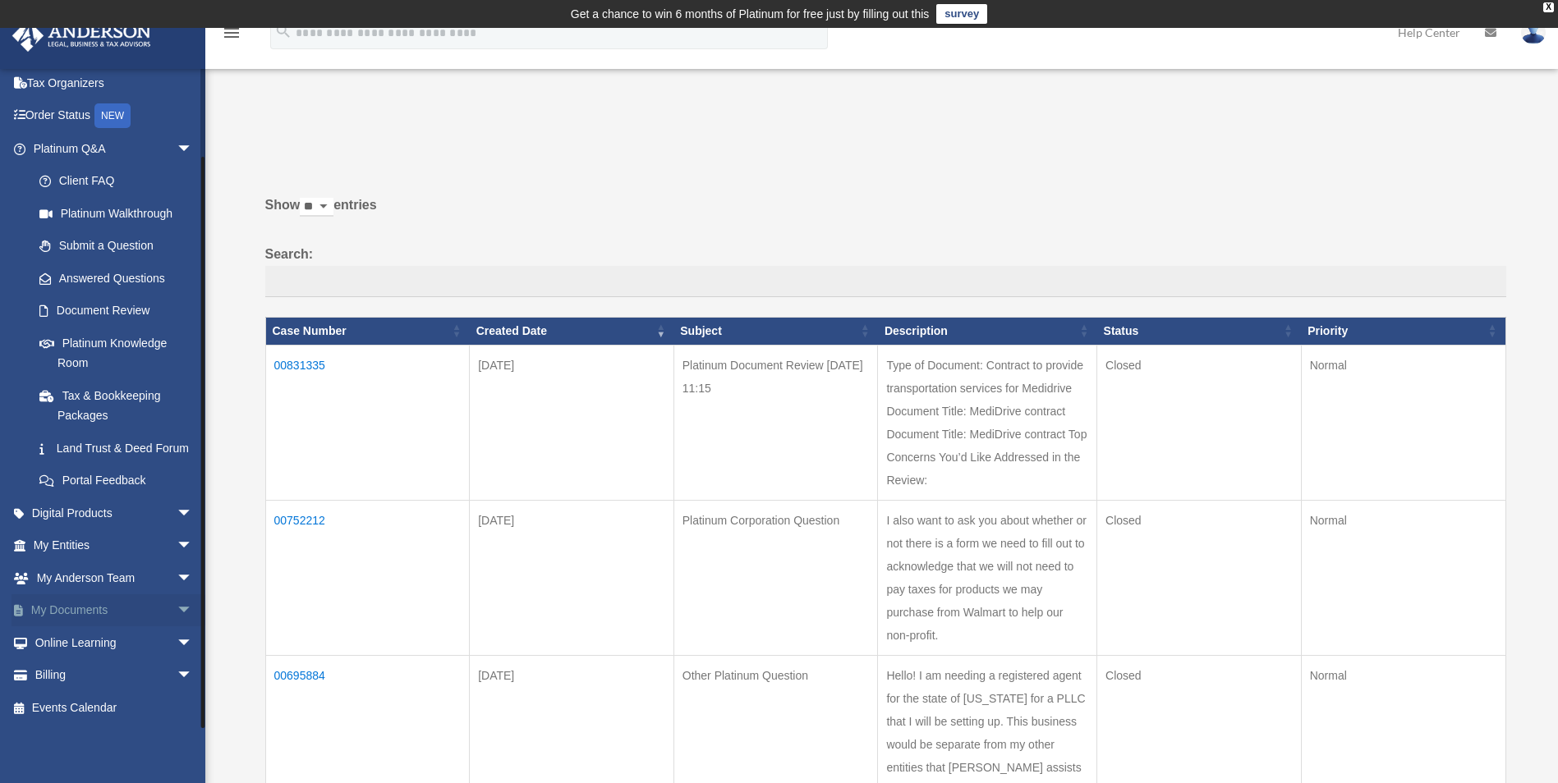
click at [177, 612] on span "arrow_drop_down" at bounding box center [193, 612] width 33 height 34
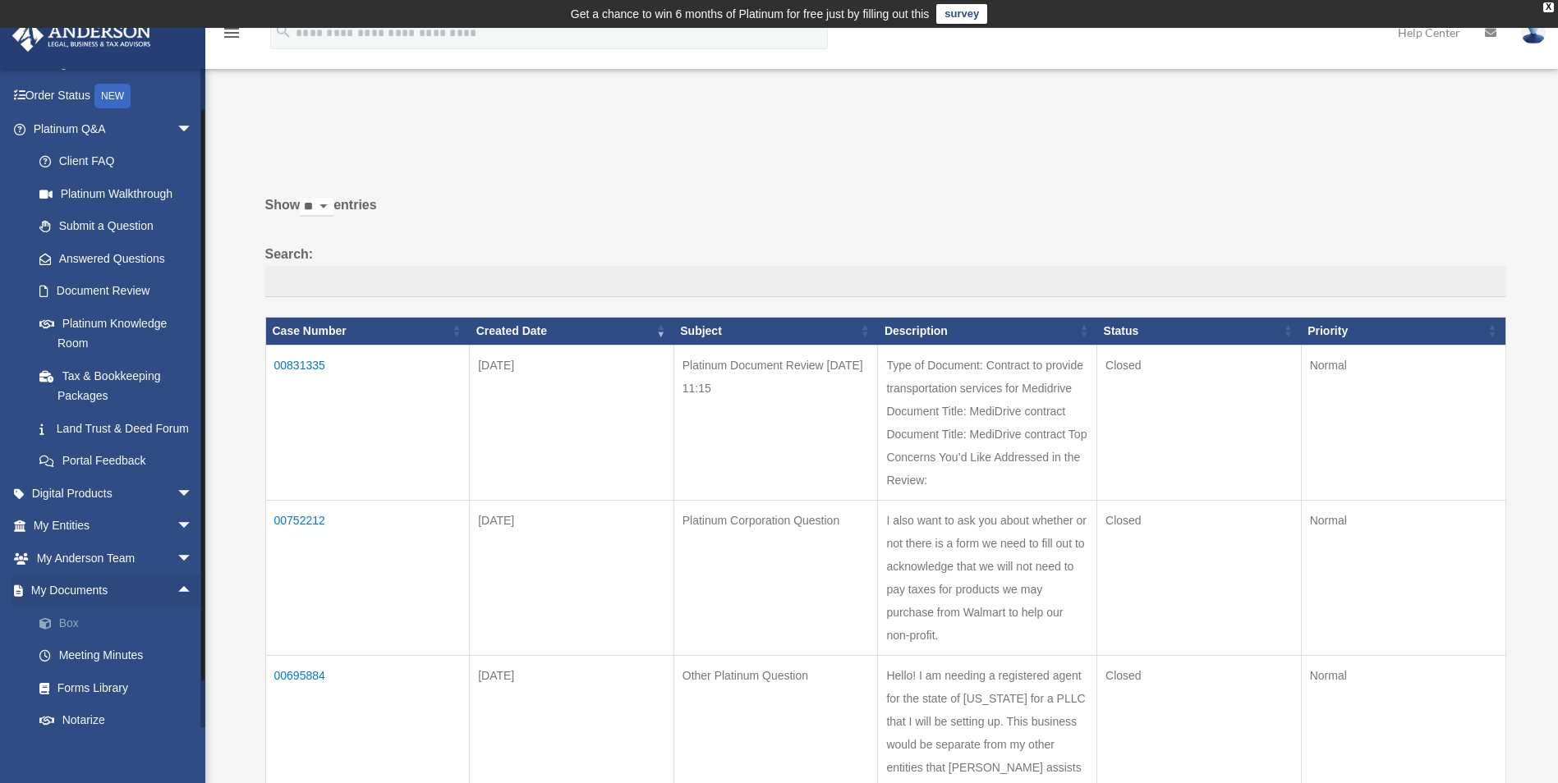
scroll to position [172, 0]
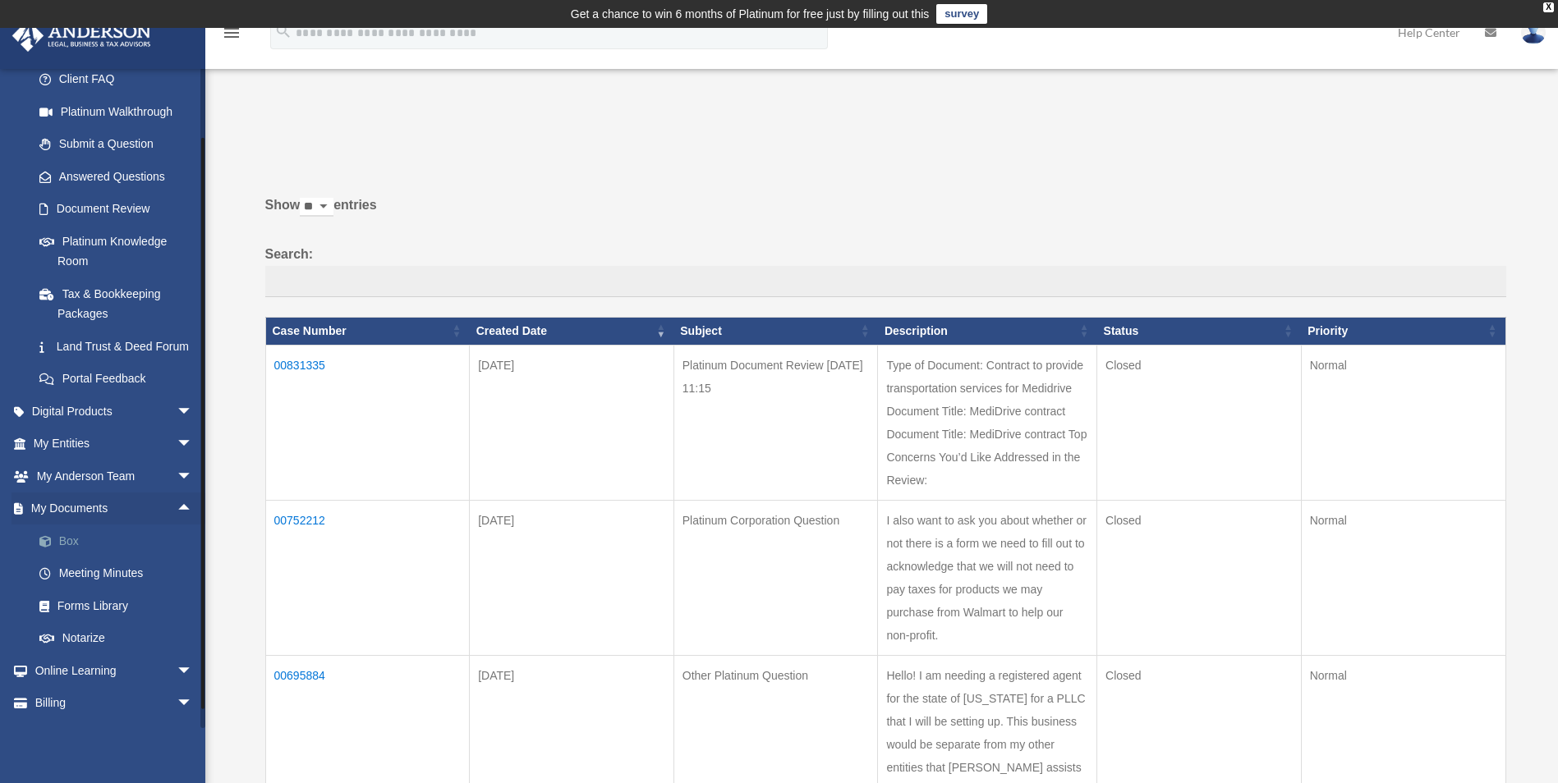
click at [78, 558] on link "Box" at bounding box center [120, 541] width 195 height 33
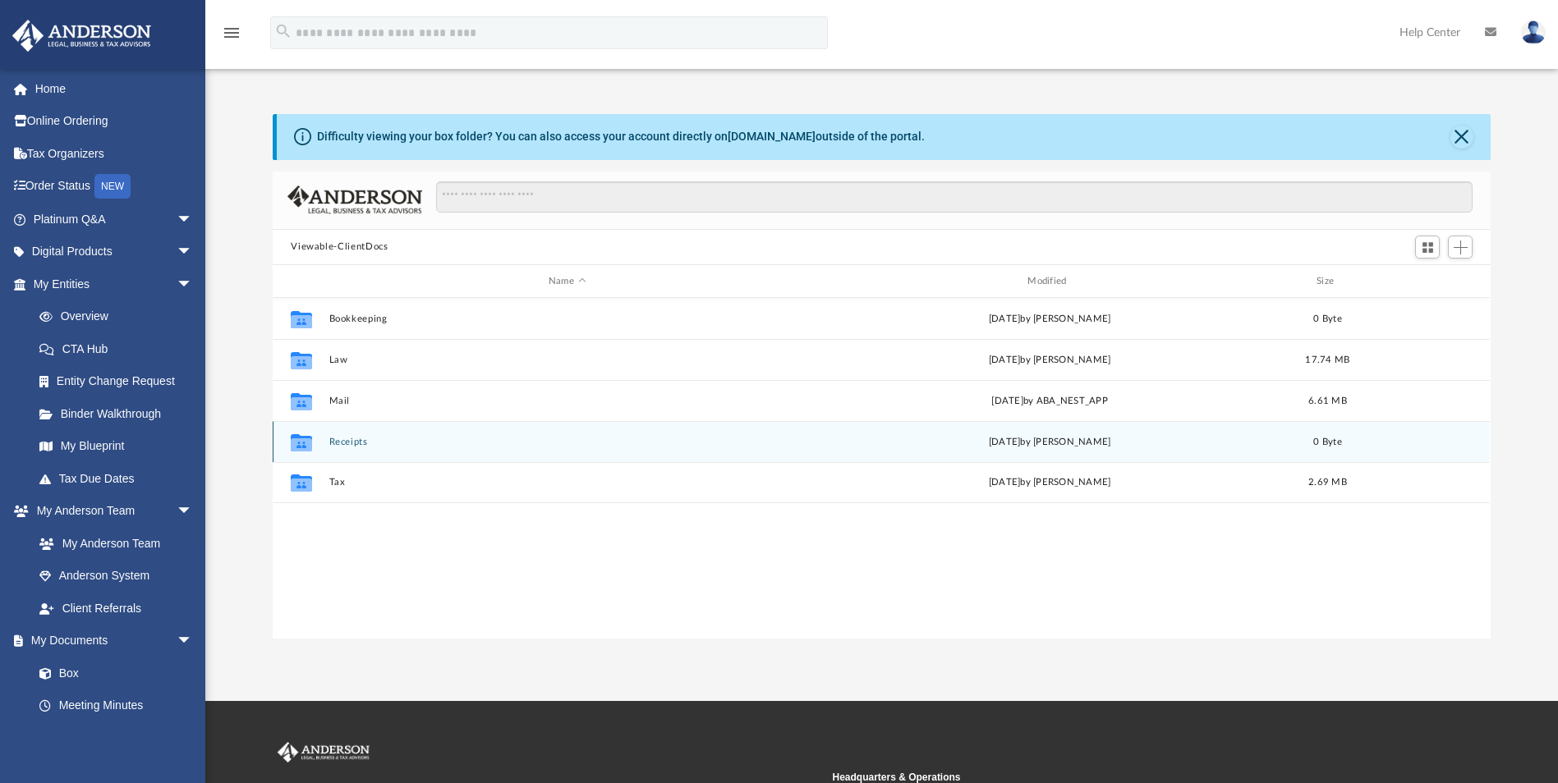
scroll to position [361, 1206]
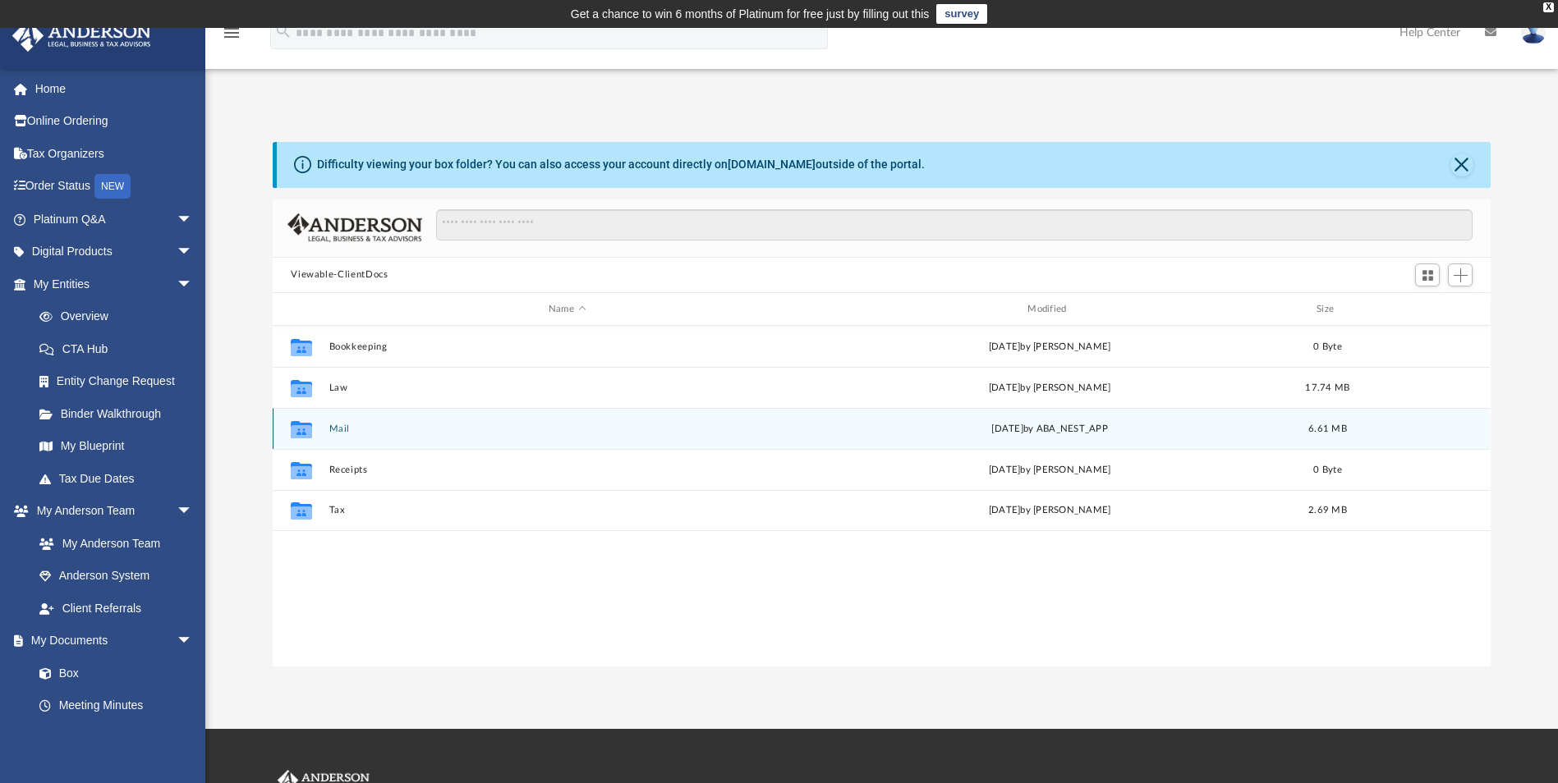
click at [346, 429] on button "Mail" at bounding box center [566, 429] width 475 height 11
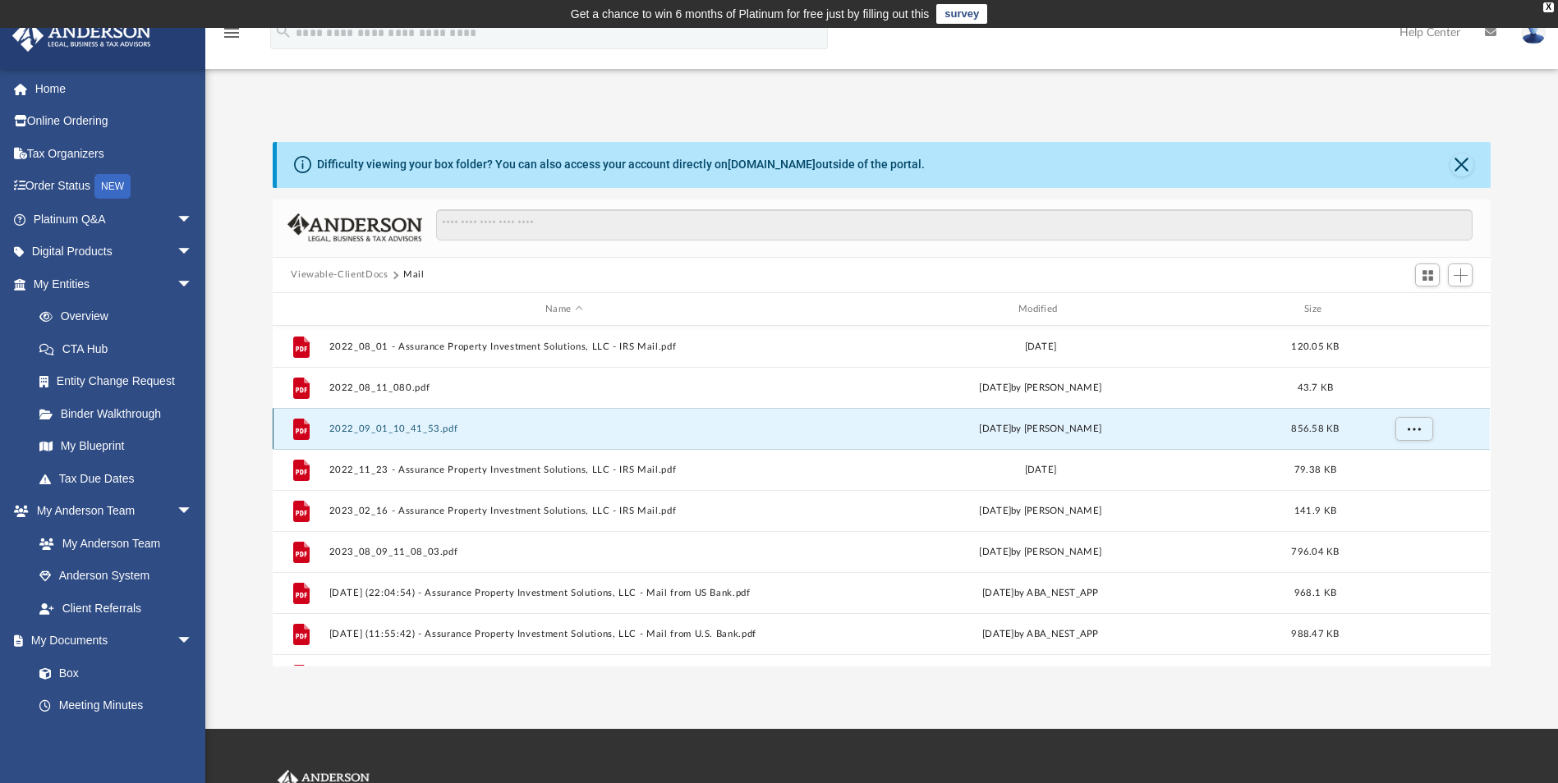
click at [356, 434] on button "2022_09_01_10_41_53.pdf" at bounding box center [564, 429] width 470 height 11
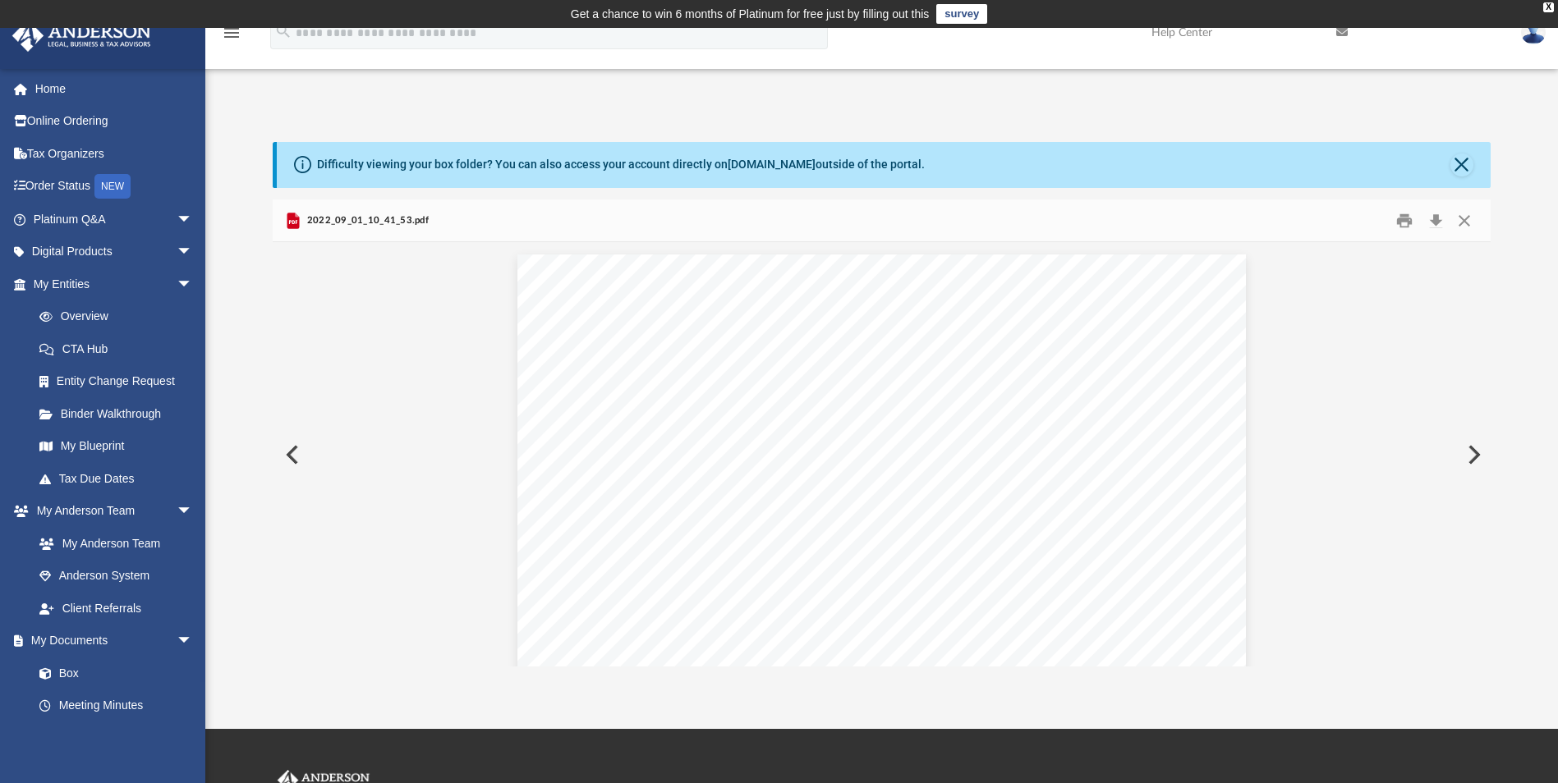
click at [1472, 159] on div "Difficulty viewing your box folder? You can also access your account directly o…" at bounding box center [883, 165] width 1213 height 46
click at [1457, 175] on button "Close" at bounding box center [1461, 165] width 23 height 23
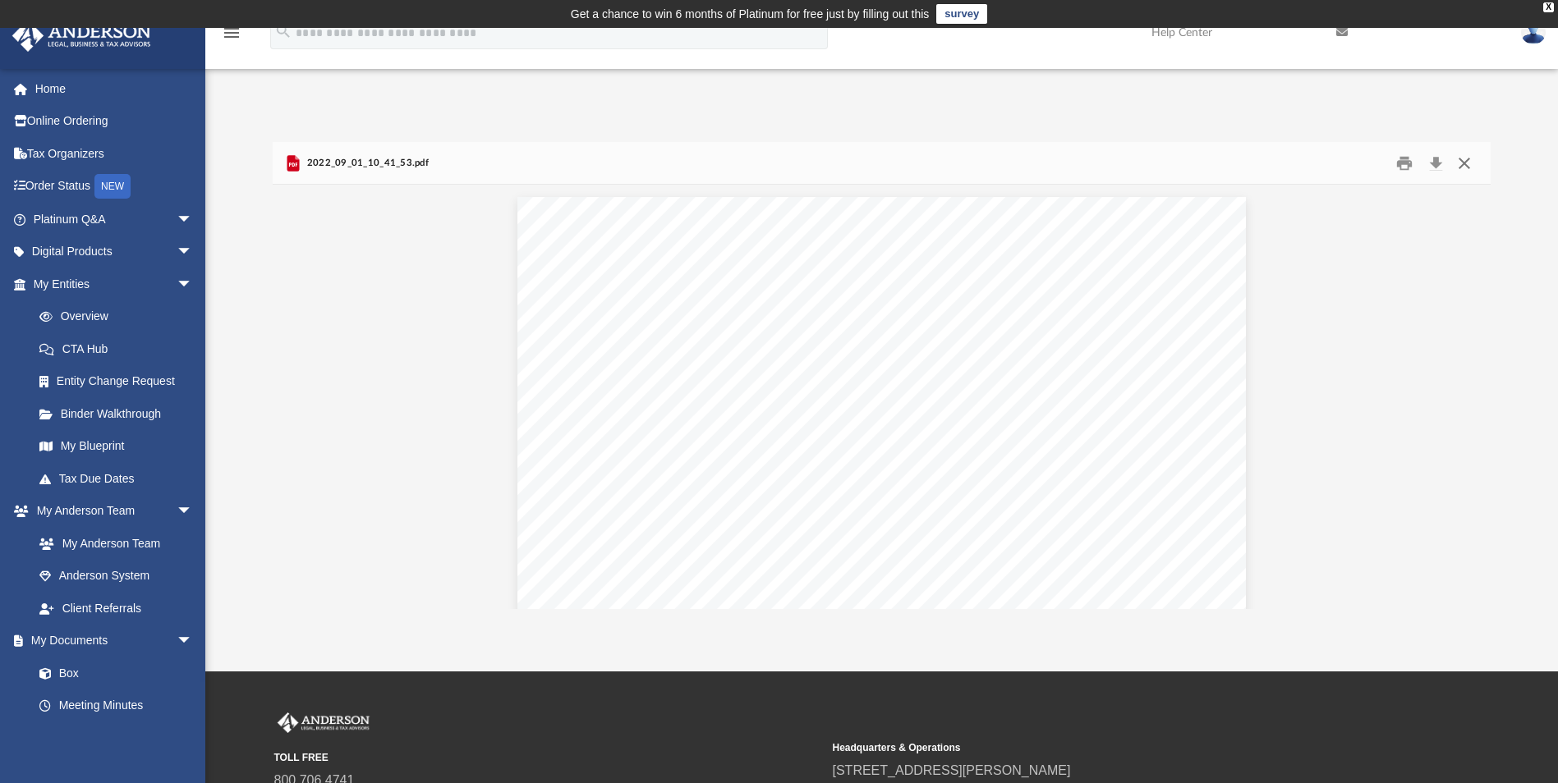
click at [1467, 163] on button "Close" at bounding box center [1464, 162] width 30 height 25
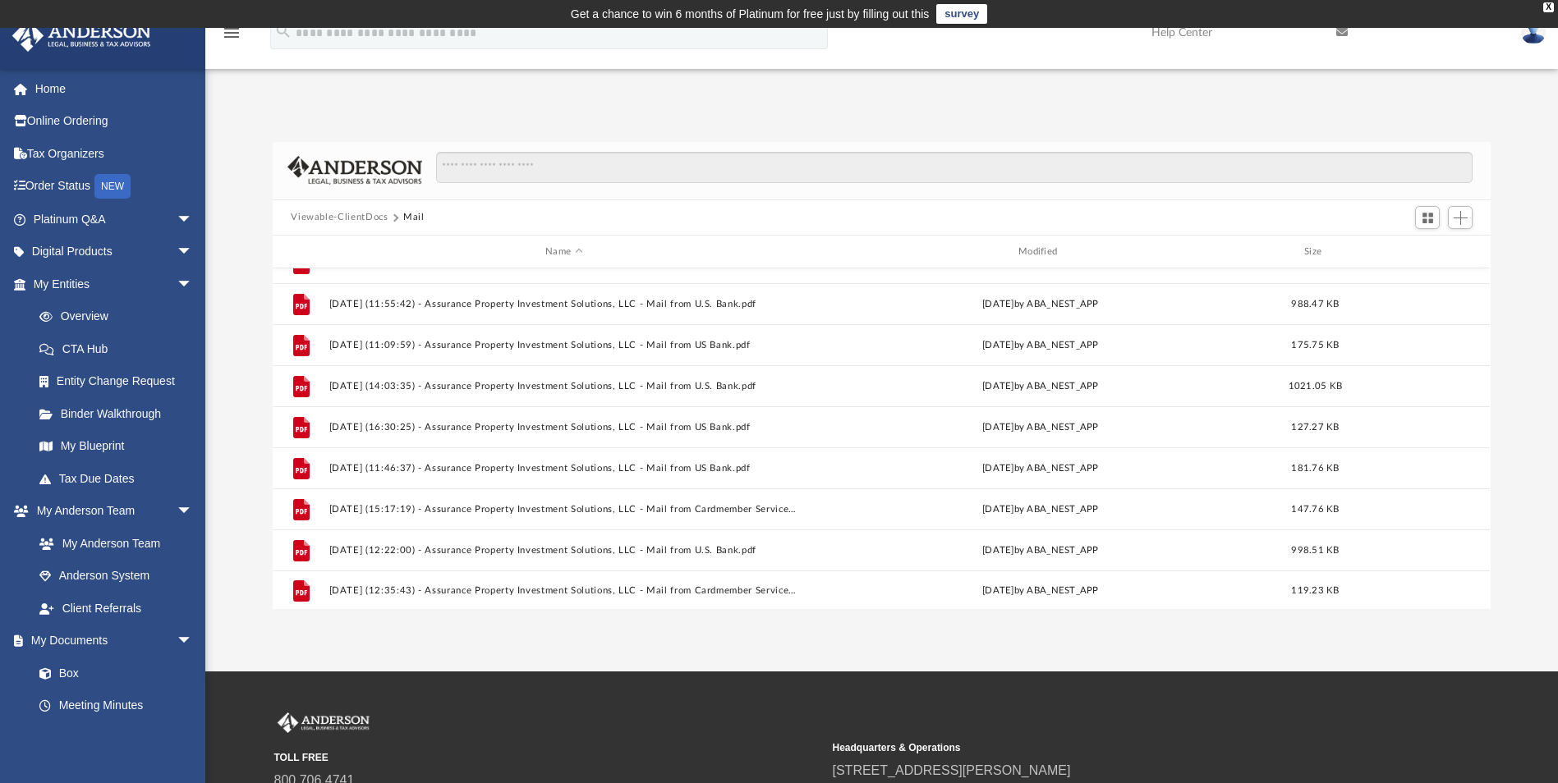
scroll to position [276, 0]
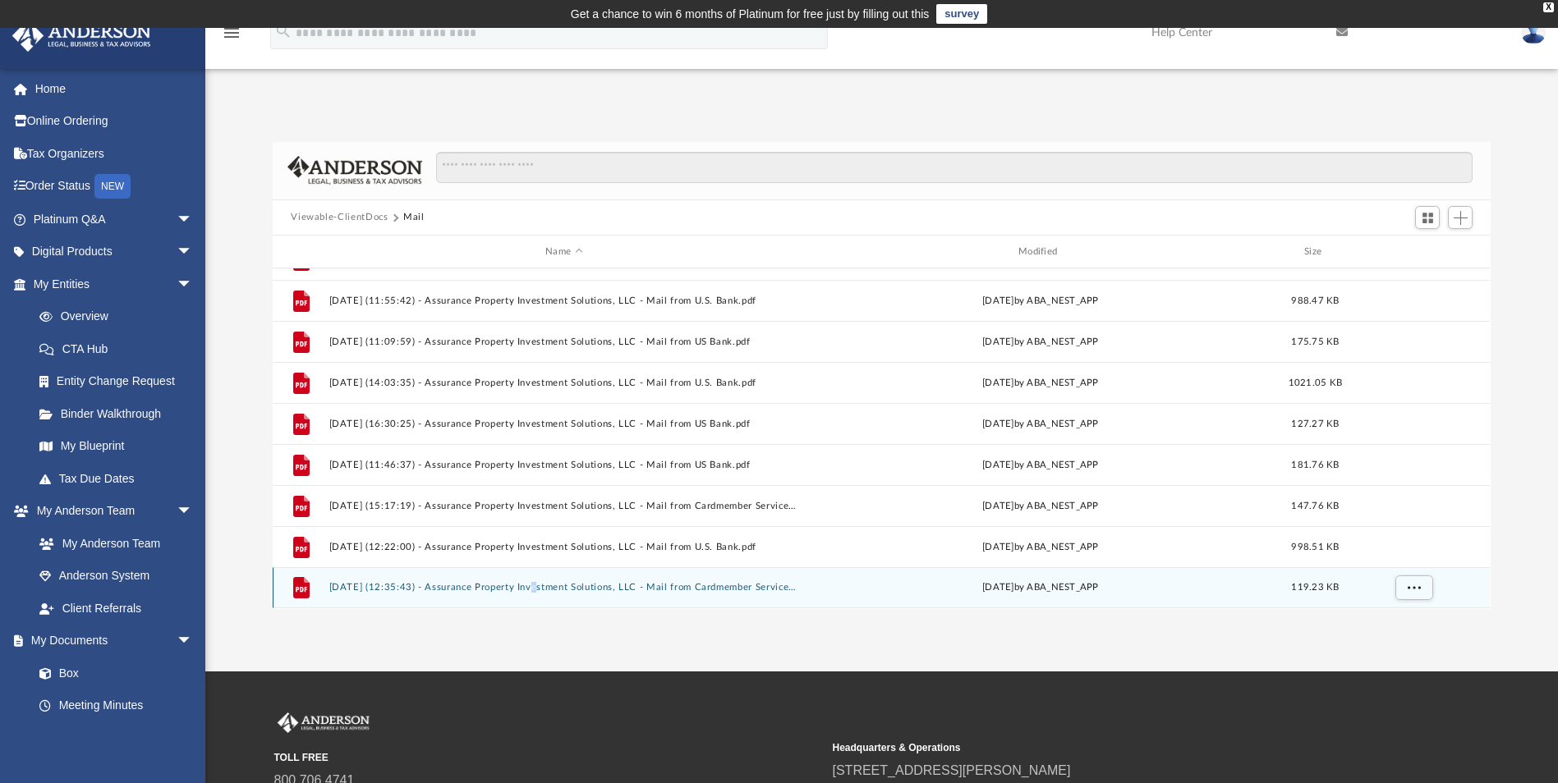
click at [534, 595] on div "File [DATE] (12:35:43) - Assurance Property Investment Solutions, LLC - Mail fr…" at bounding box center [881, 587] width 1217 height 41
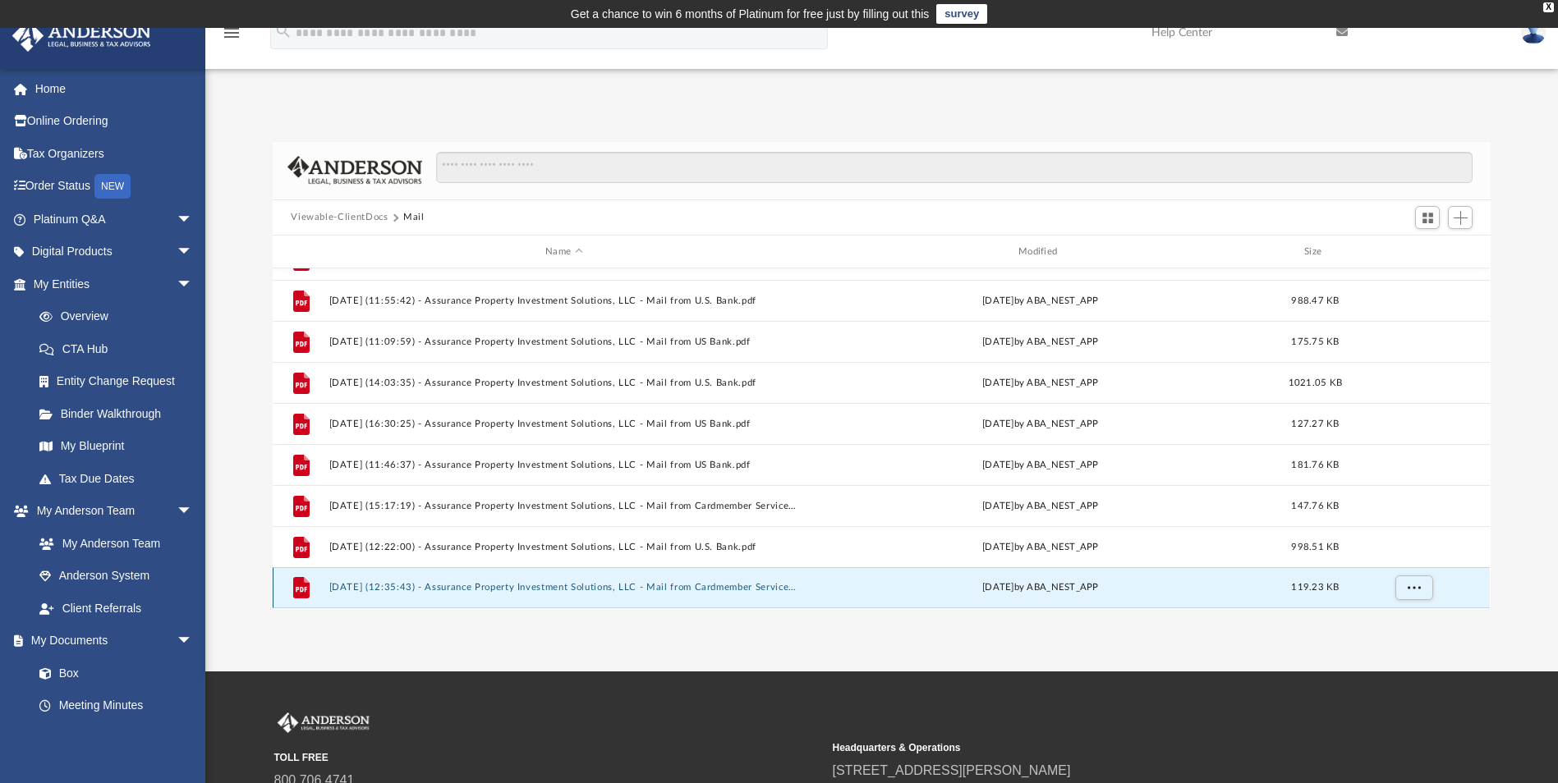
click at [593, 581] on div "File [DATE] (12:35:43) - Assurance Property Investment Solutions, LLC - Mail fr…" at bounding box center [881, 587] width 1217 height 41
click at [731, 123] on div "Difficulty viewing your box folder? You can also access your account directly o…" at bounding box center [881, 359] width 1353 height 502
